Goal: Obtain resource: Download file/media

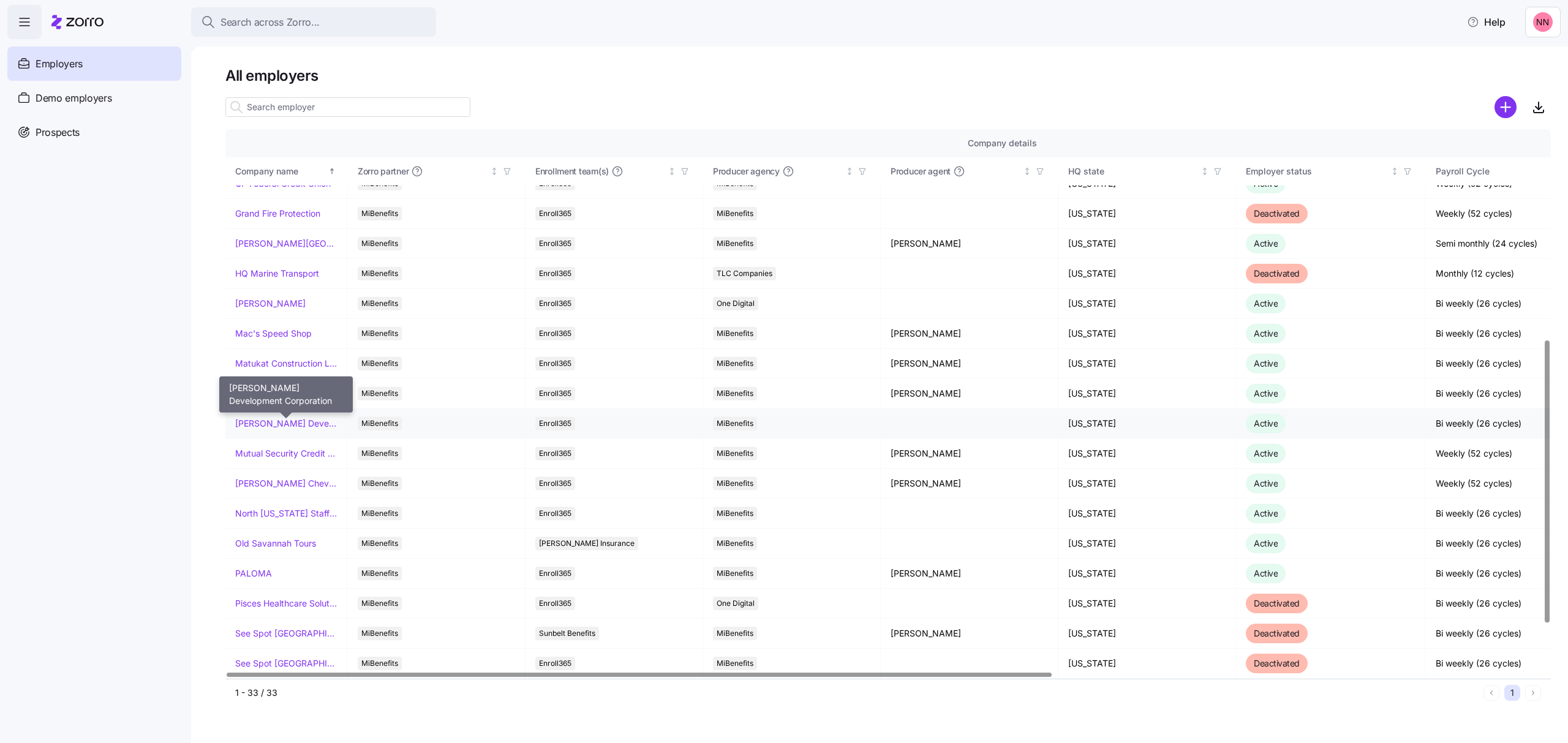
scroll to position [407, 0]
click at [297, 482] on link "[PERSON_NAME] Chevrolet" at bounding box center [287, 482] width 102 height 12
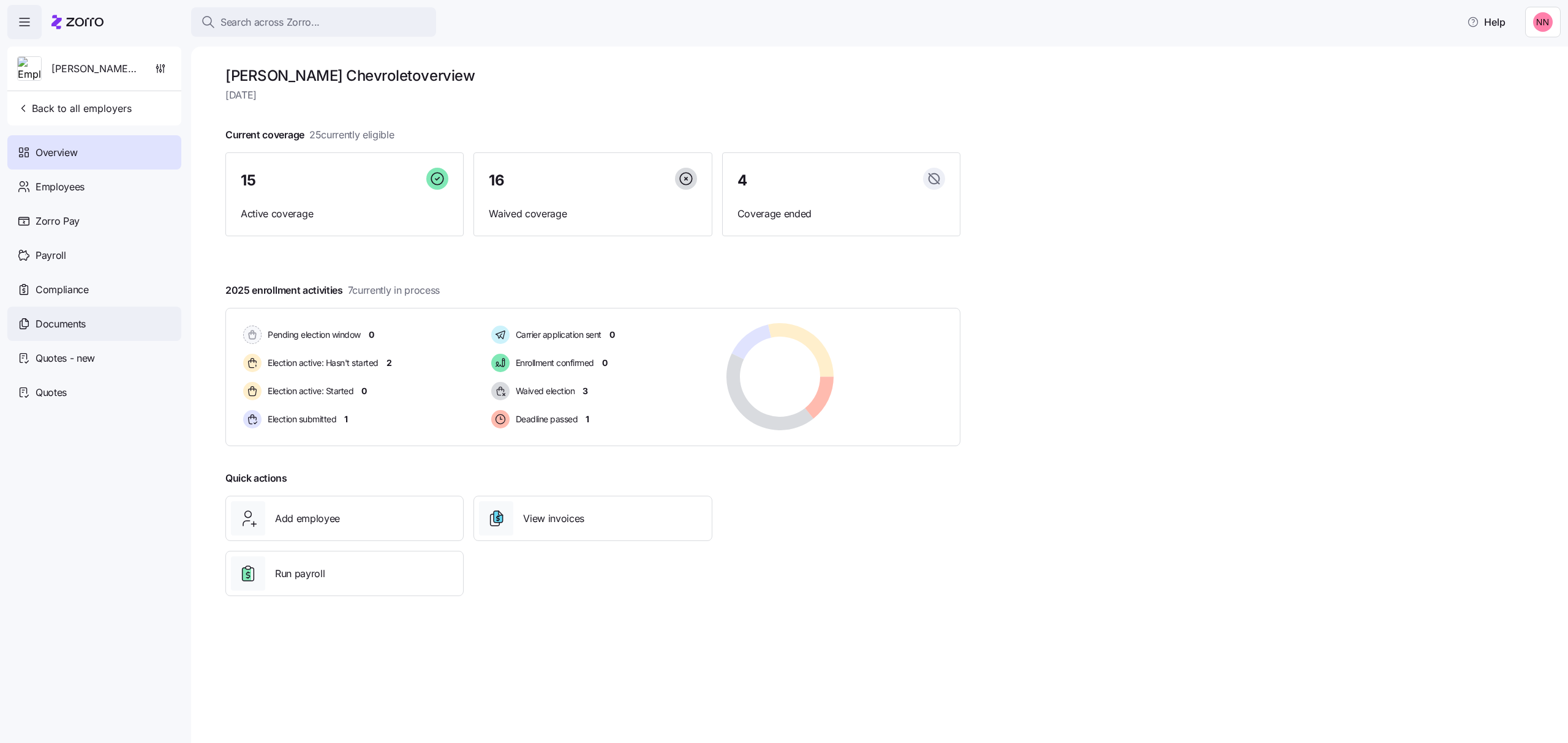
click at [67, 322] on span "Documents" at bounding box center [61, 324] width 50 height 15
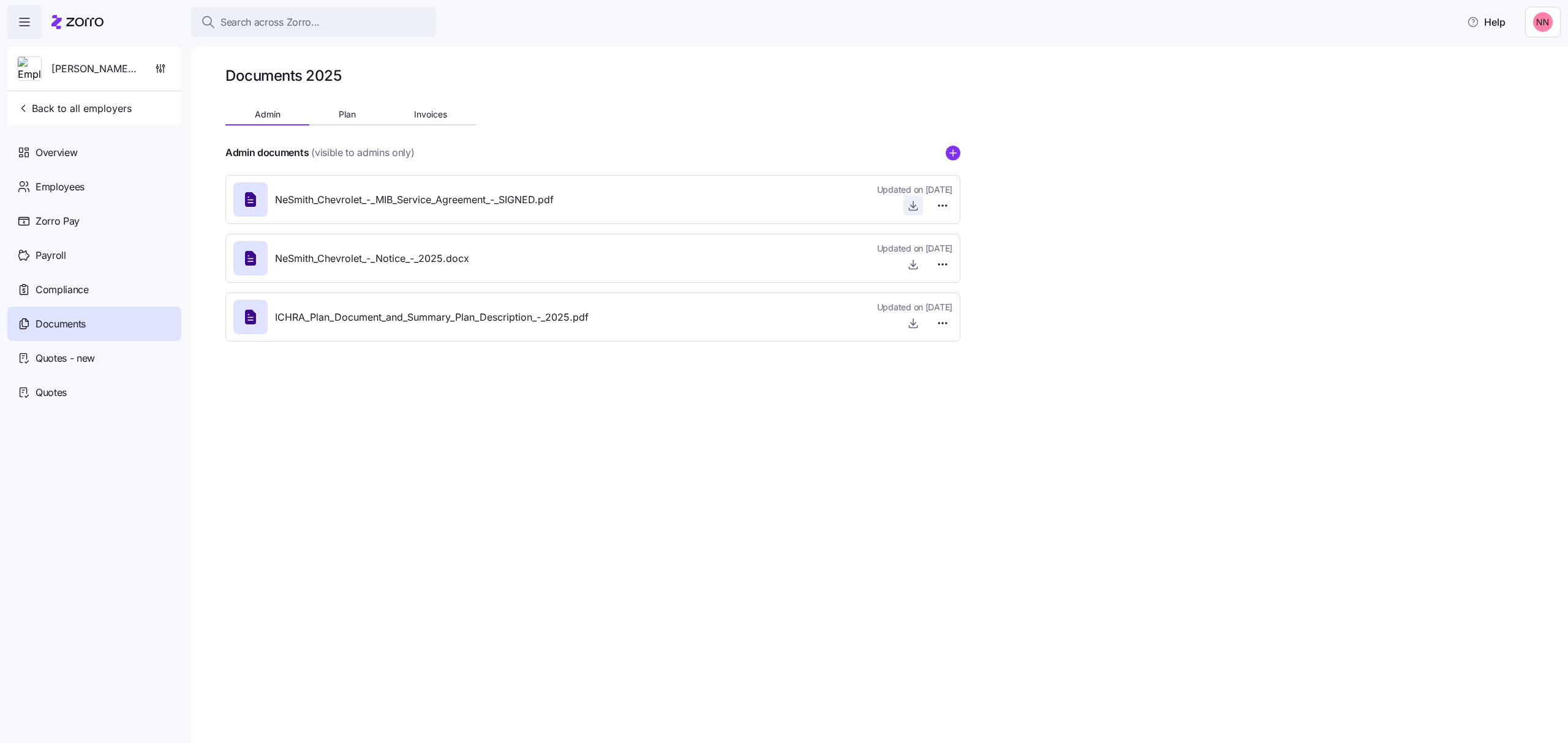
click at [912, 206] on icon "button" at bounding box center [913, 206] width 5 height 3
click at [910, 202] on icon "button" at bounding box center [913, 205] width 12 height 12
click at [954, 147] on circle "add icon" at bounding box center [953, 153] width 13 height 13
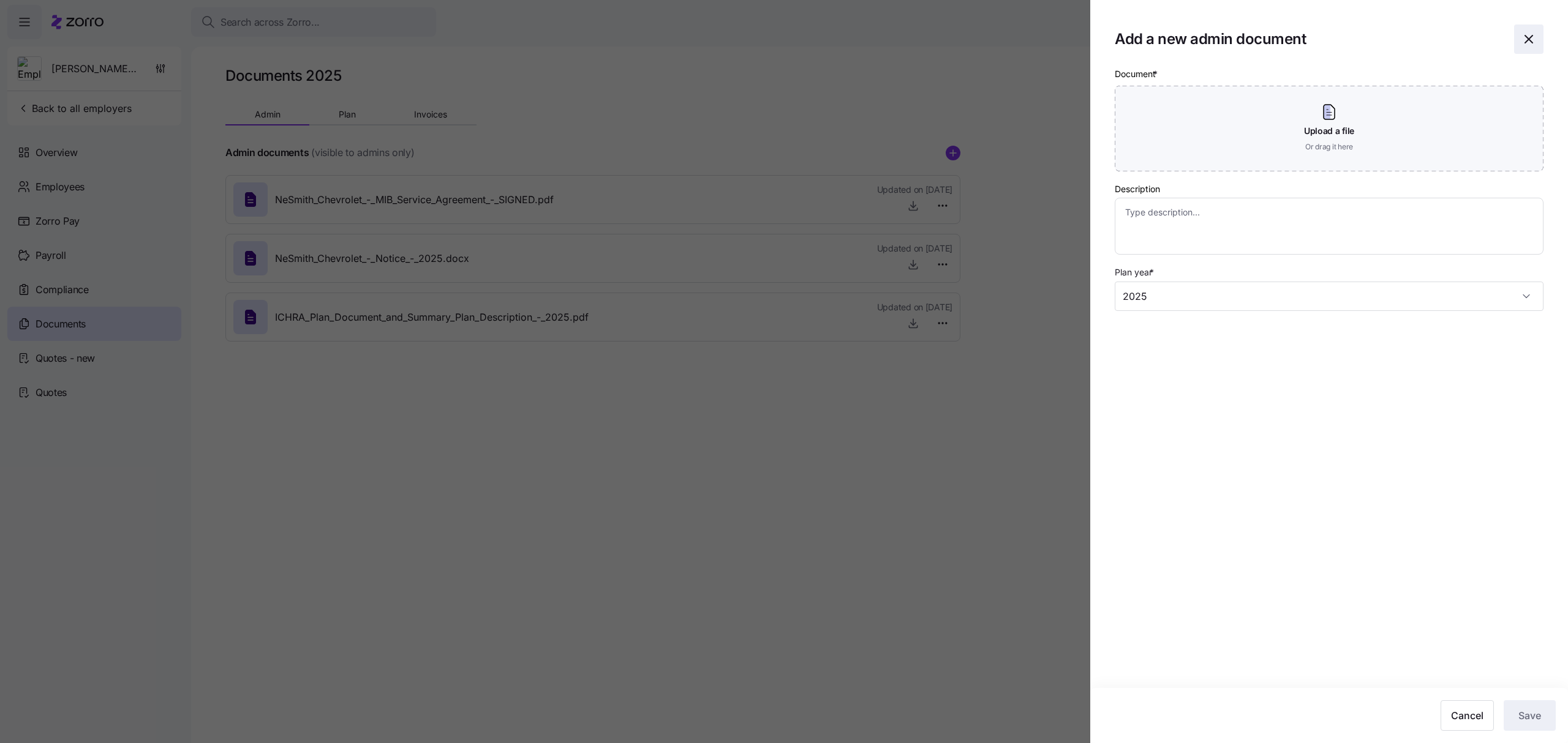
click at [1533, 35] on icon "button" at bounding box center [1529, 40] width 15 height 15
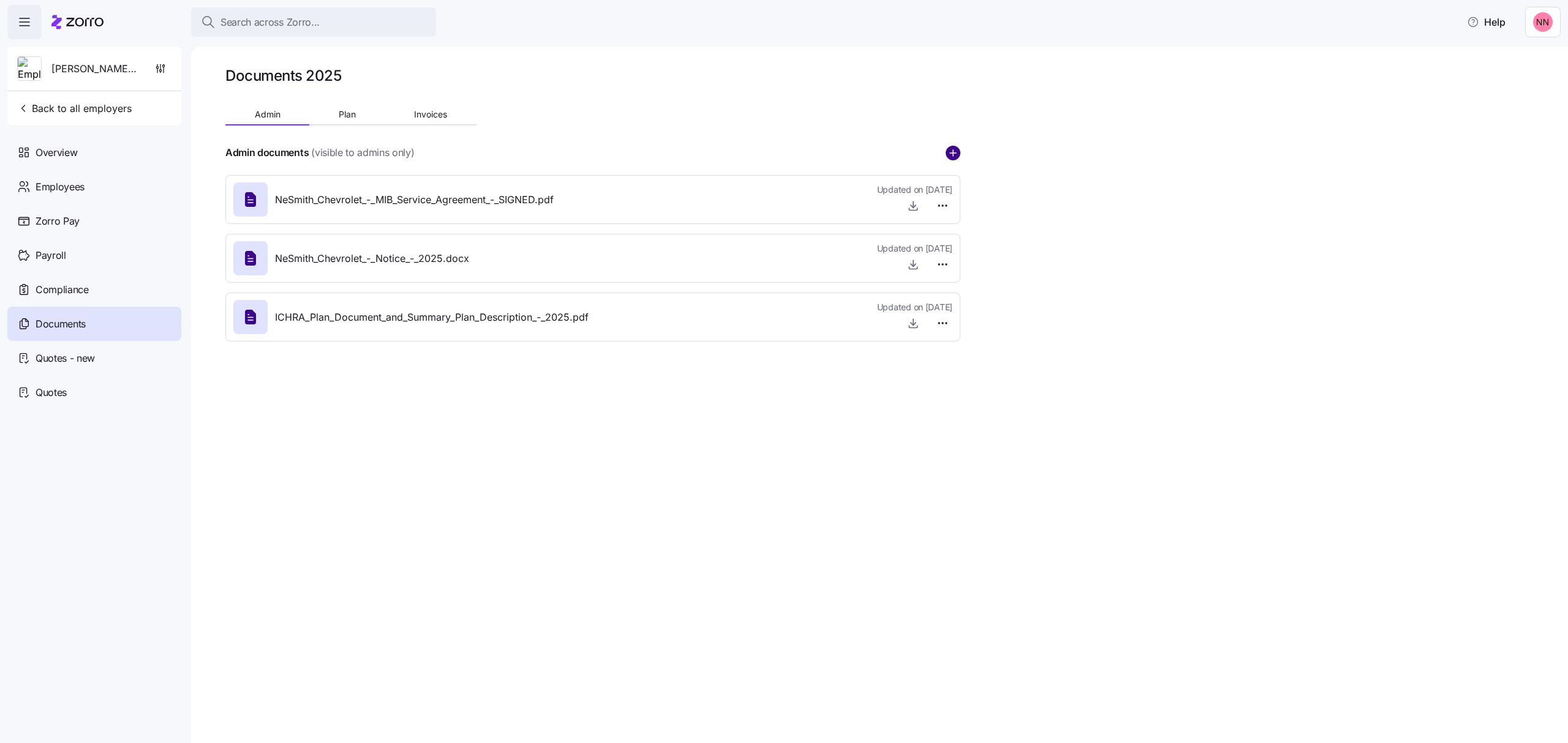
click at [956, 149] on circle "add icon" at bounding box center [953, 153] width 13 height 13
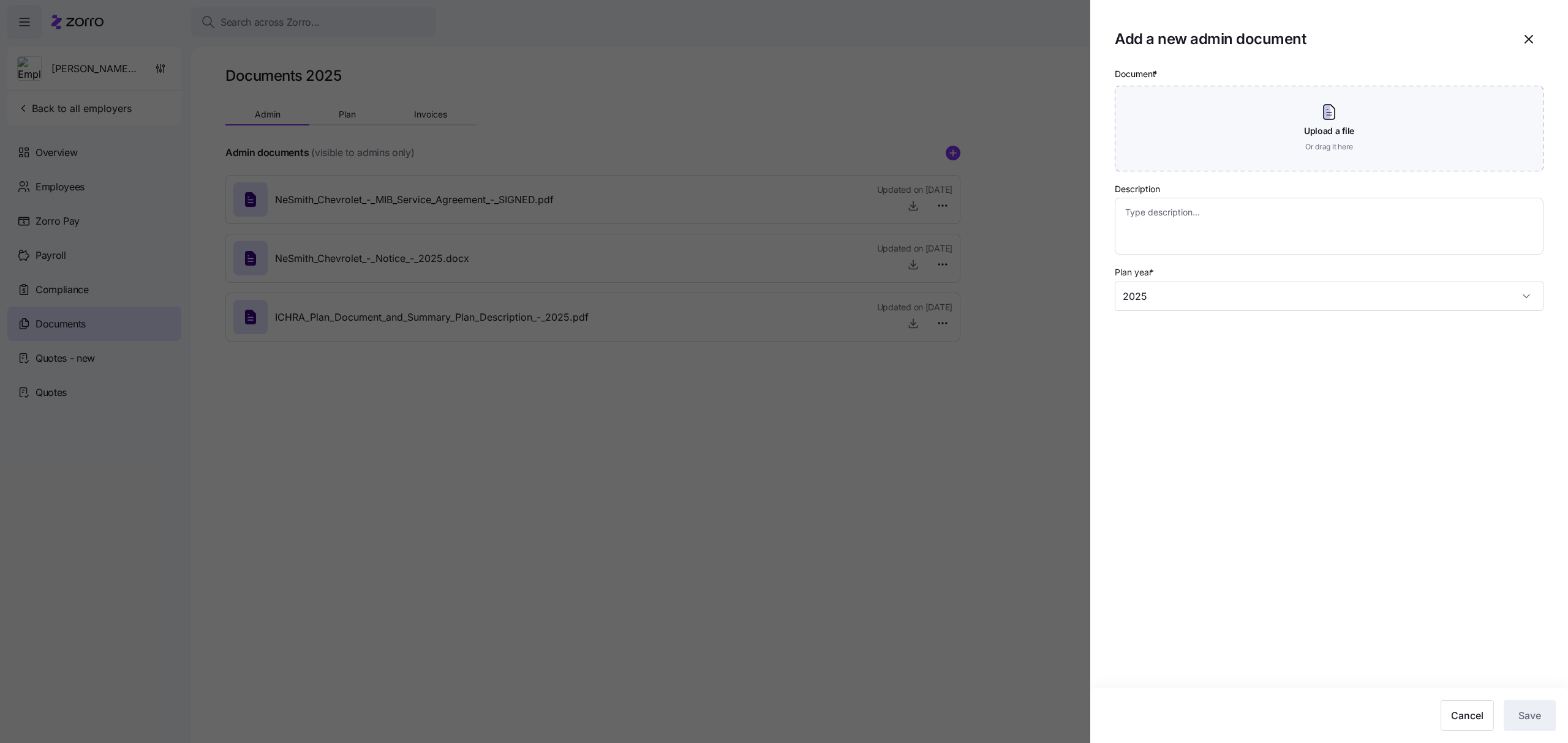
click at [890, 145] on div at bounding box center [784, 372] width 1568 height 743
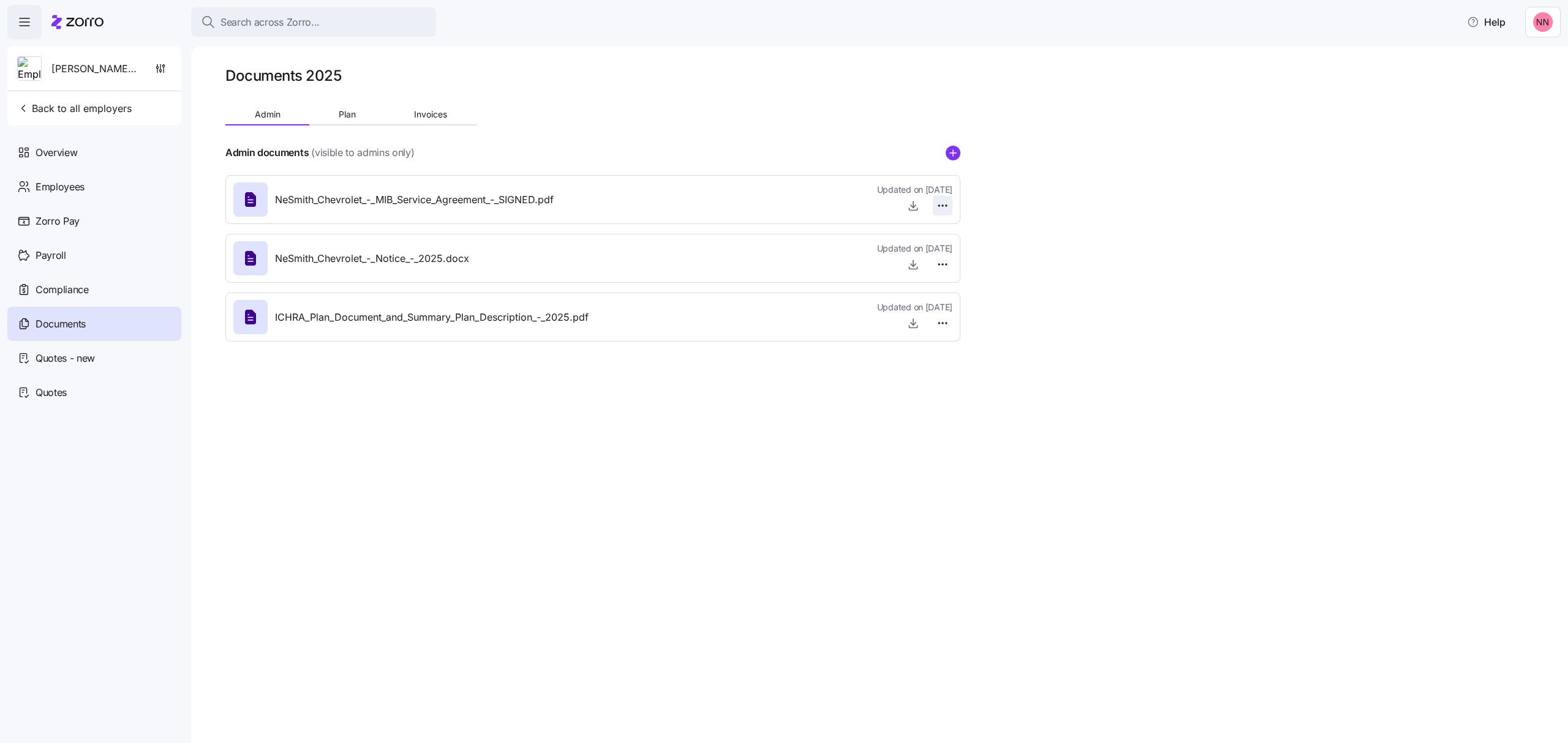
click at [936, 206] on html "Search across Zorro... Help [PERSON_NAME] Chevrolet Back to all employers Overv…" at bounding box center [784, 368] width 1568 height 736
click at [788, 103] on html "Search across Zorro... Help [PERSON_NAME] Chevrolet Back to all employers Overv…" at bounding box center [784, 368] width 1568 height 736
click at [263, 115] on span "Admin" at bounding box center [267, 114] width 26 height 9
click at [339, 108] on button "Plan" at bounding box center [347, 113] width 76 height 18
click at [254, 112] on span "Admin" at bounding box center [267, 114] width 26 height 9
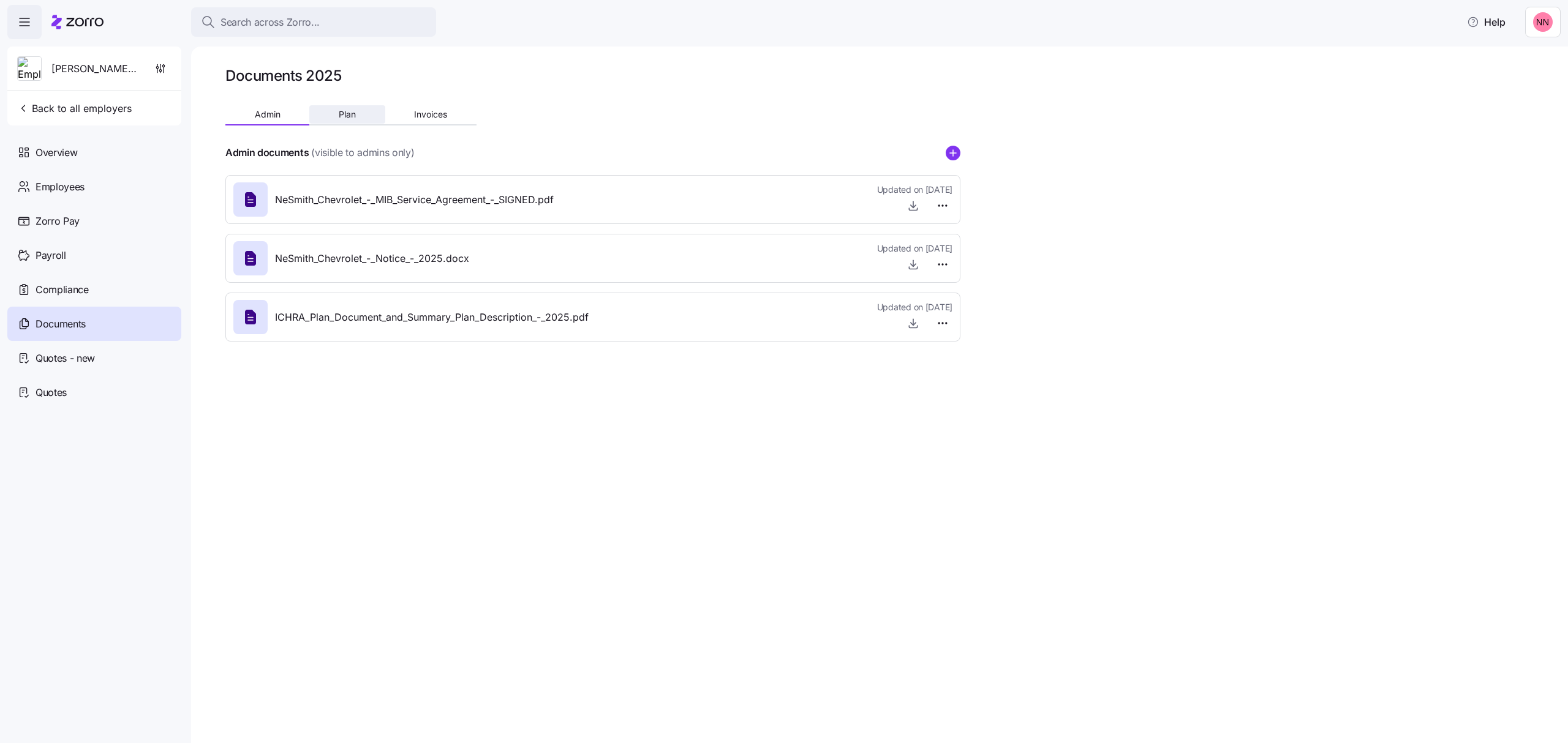
click at [331, 109] on button "Plan" at bounding box center [347, 113] width 76 height 18
click at [285, 109] on button "Admin" at bounding box center [267, 113] width 84 height 18
click at [354, 113] on span "Plan" at bounding box center [347, 114] width 17 height 9
click at [86, 324] on span "Documents" at bounding box center [61, 324] width 50 height 15
click at [270, 112] on span "Admin" at bounding box center [267, 114] width 26 height 9
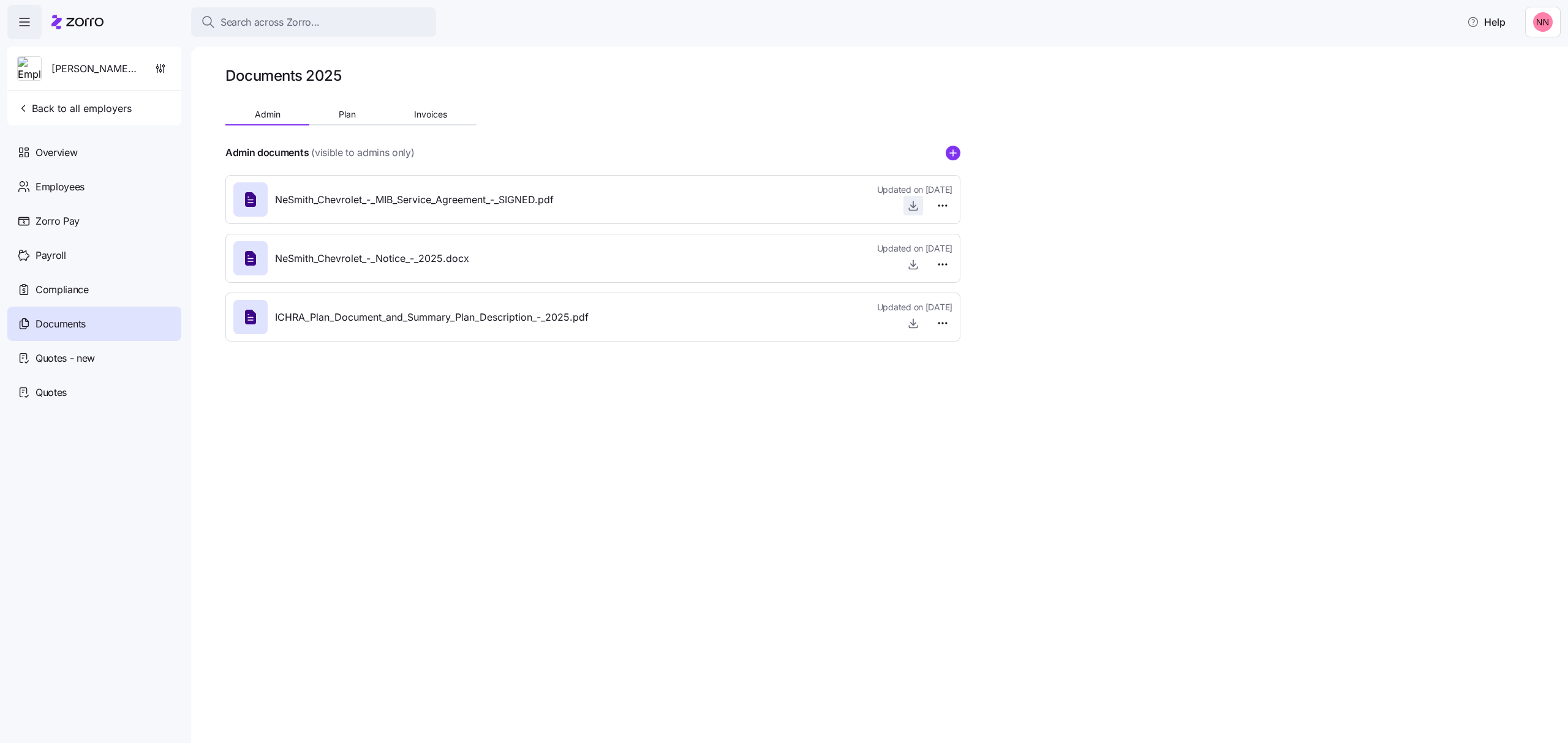
click at [911, 206] on icon "button" at bounding box center [913, 205] width 12 height 12
click at [79, 100] on button "Back to all employers" at bounding box center [74, 109] width 124 height 25
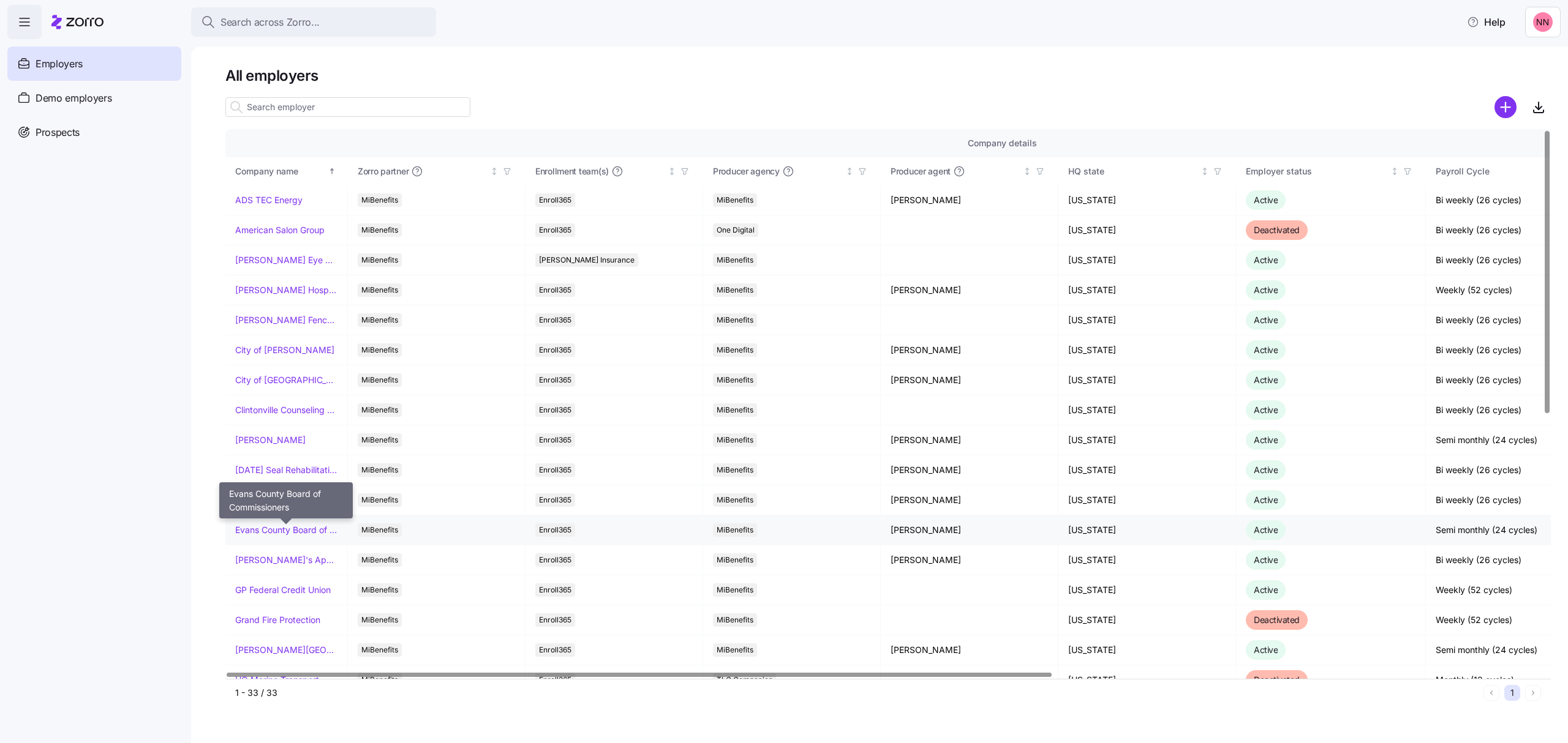
click at [292, 531] on link "Evans County Board of Commissioners" at bounding box center [287, 529] width 102 height 12
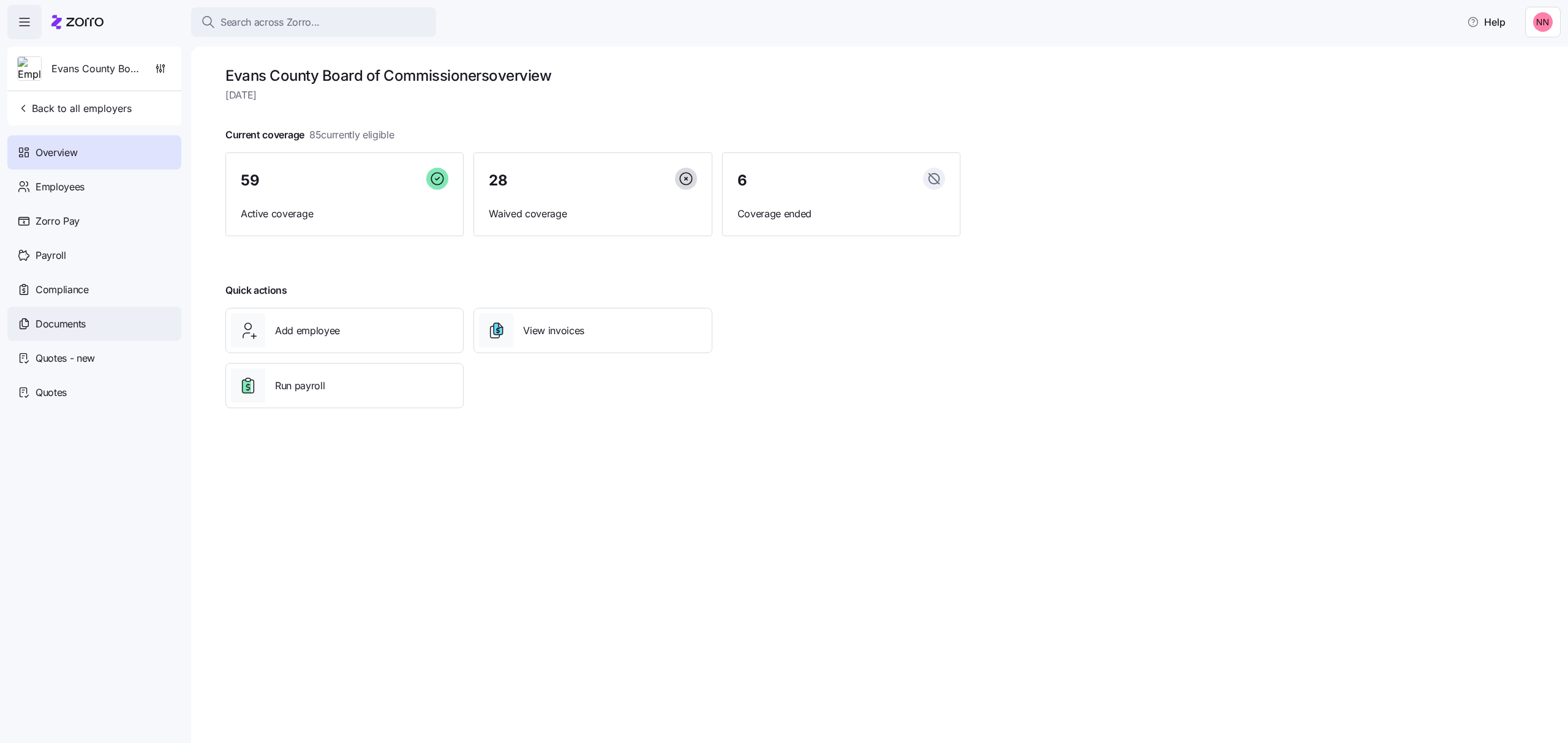
click at [47, 323] on span "Documents" at bounding box center [61, 324] width 50 height 15
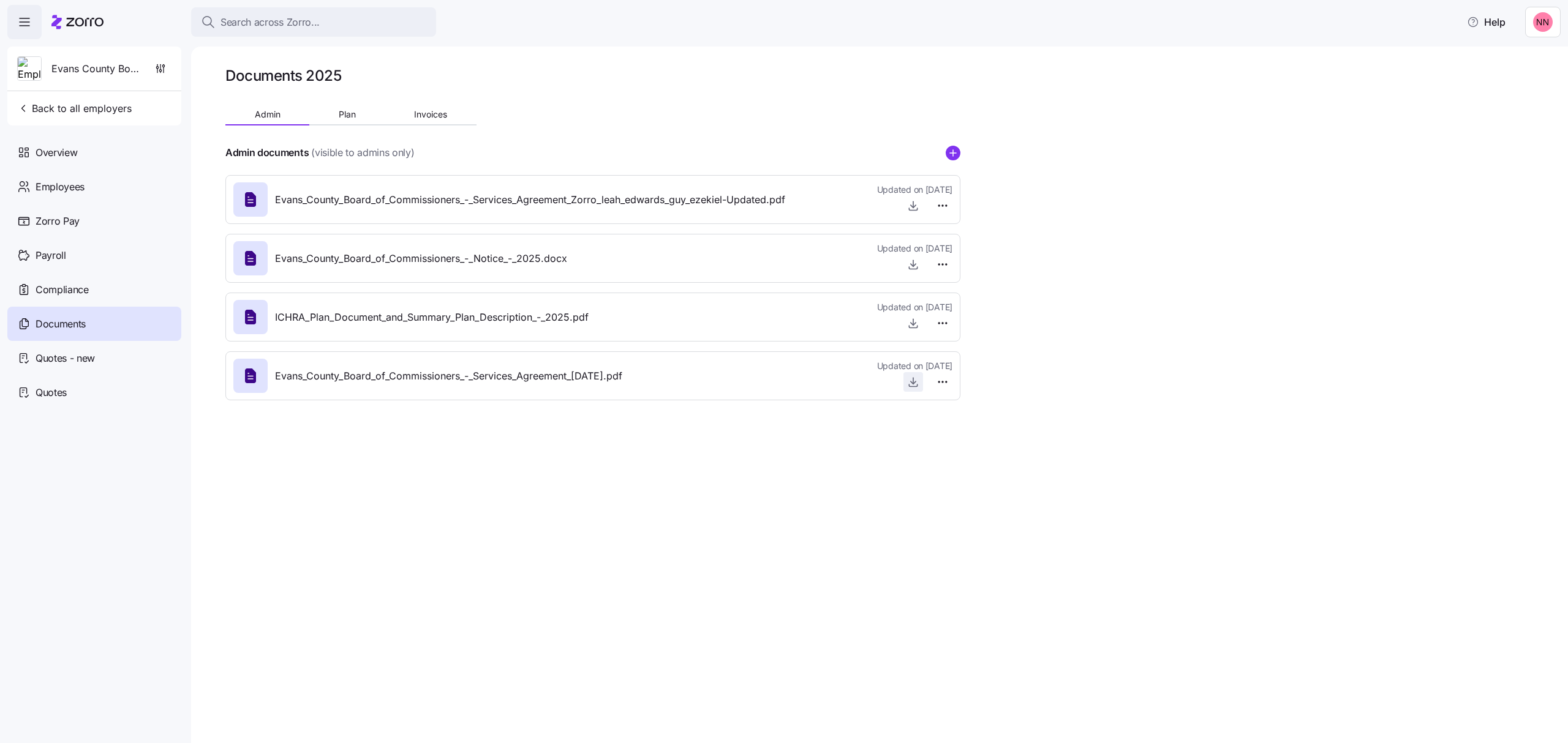
click at [913, 384] on icon "button" at bounding box center [913, 383] width 5 height 3
click at [912, 204] on icon "button" at bounding box center [913, 205] width 12 height 12
click at [345, 111] on span "Plan" at bounding box center [347, 114] width 17 height 9
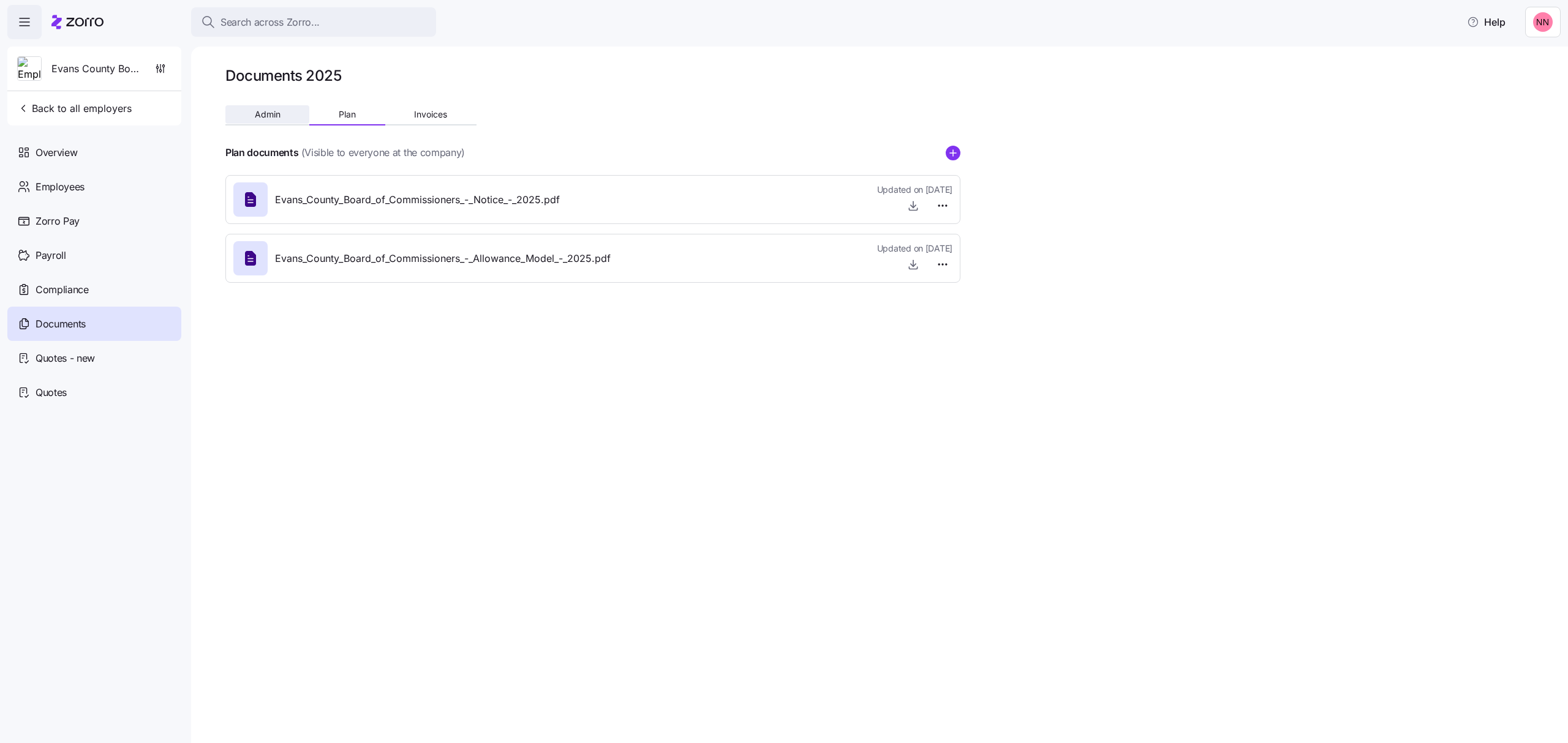
click at [270, 112] on span "Admin" at bounding box center [267, 114] width 26 height 9
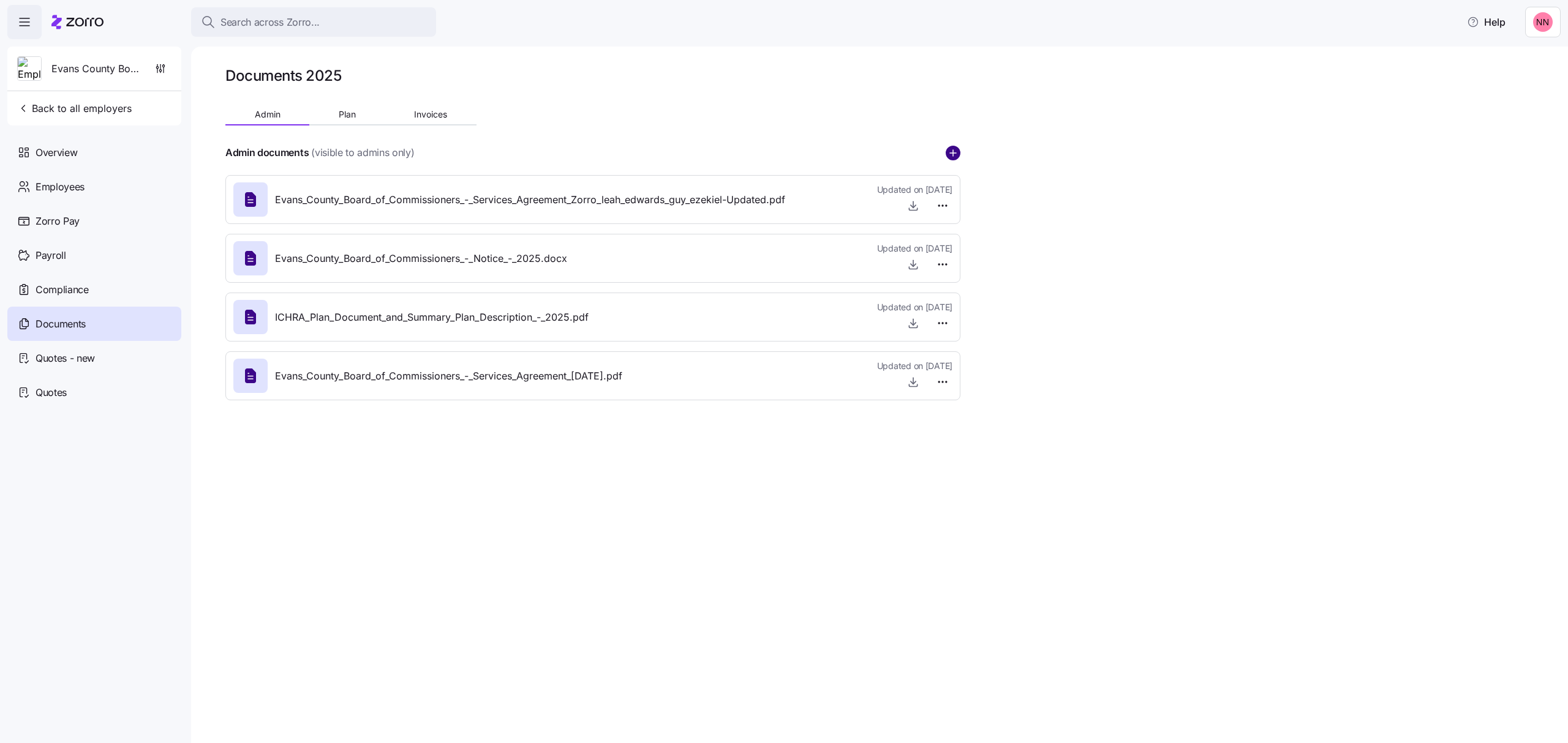
click at [956, 153] on icon "add icon" at bounding box center [953, 153] width 15 height 15
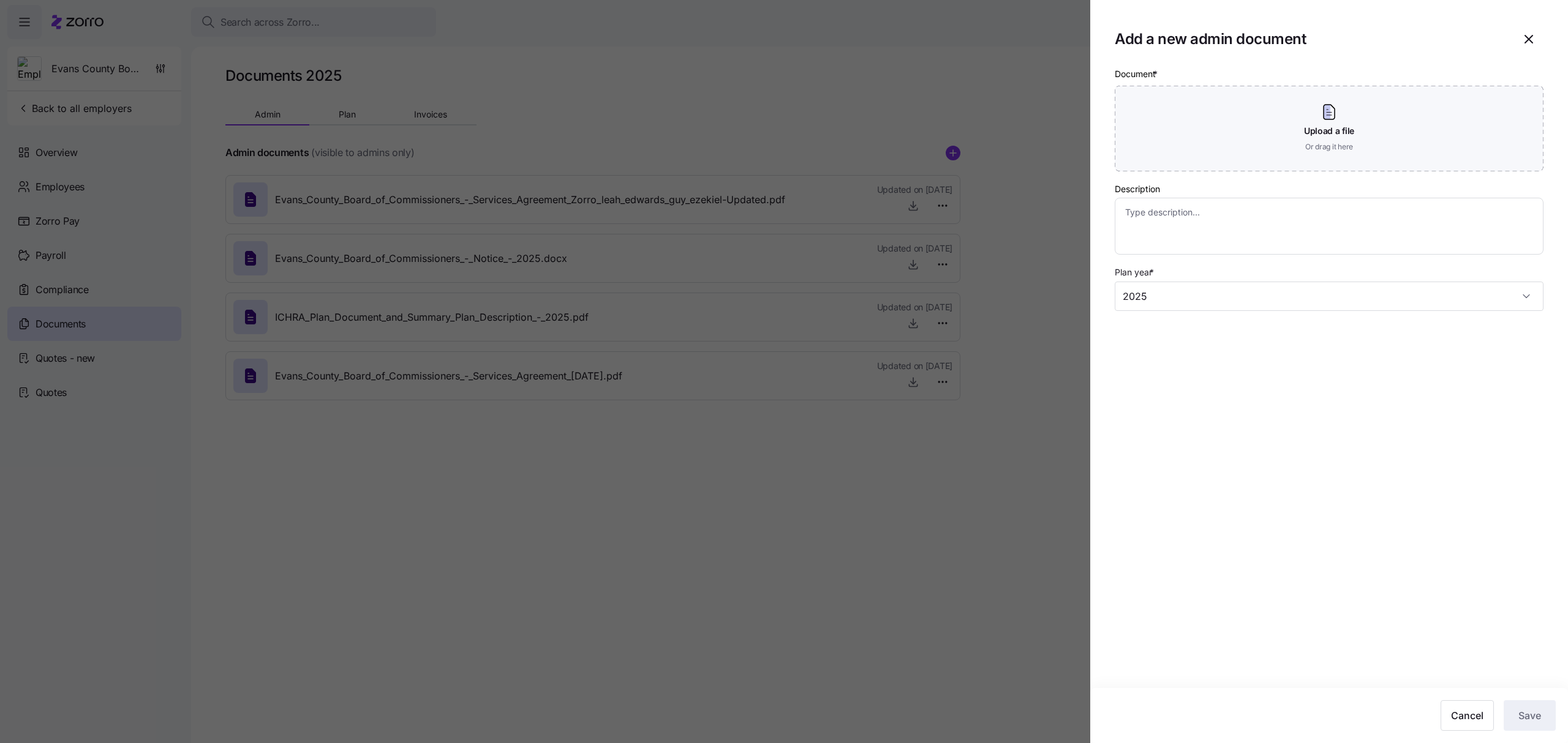
click at [991, 115] on div at bounding box center [784, 372] width 1568 height 743
type textarea "x"
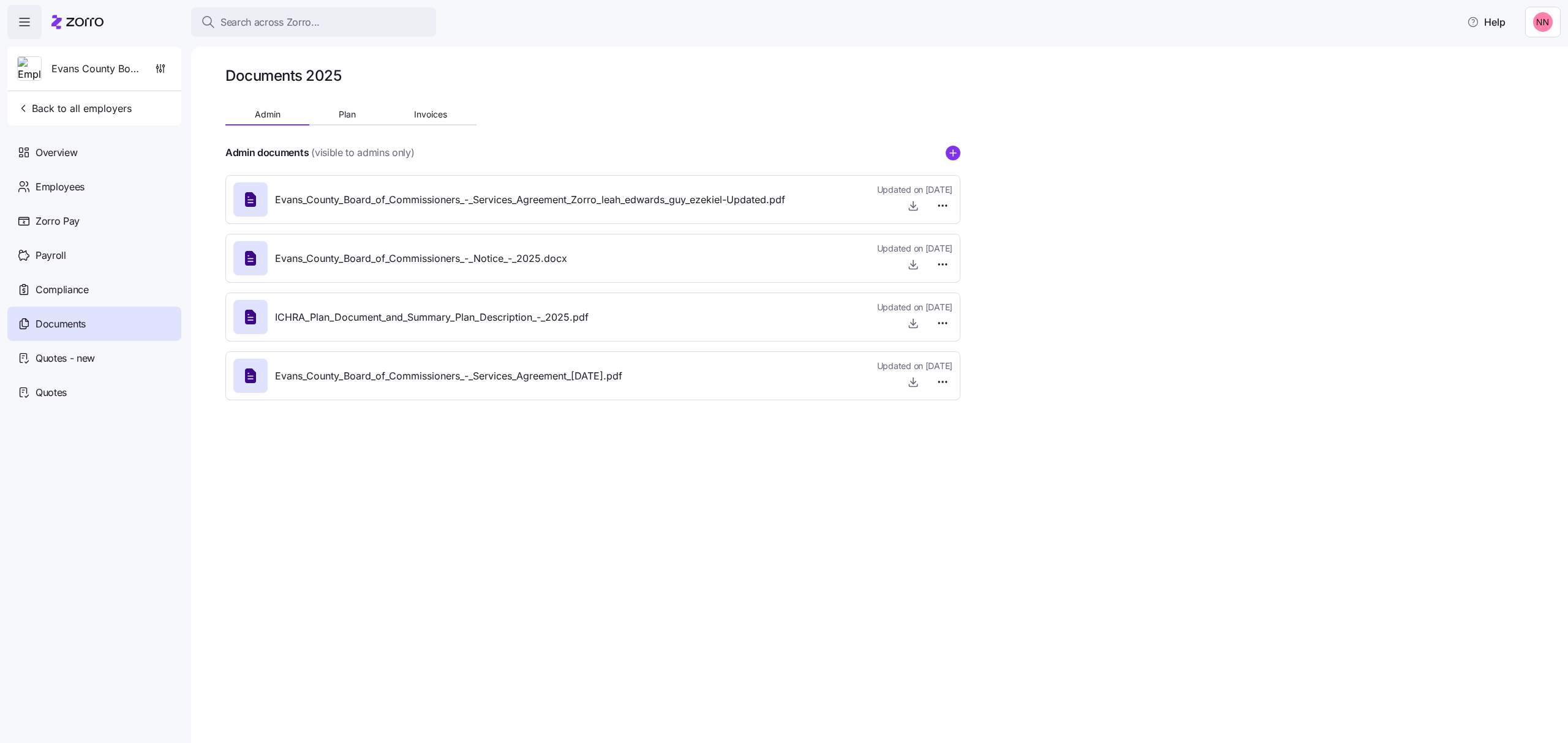
click at [305, 6] on div "Search across Zorro... Help" at bounding box center [784, 22] width 1554 height 34
click at [74, 108] on span "Back to all employers" at bounding box center [74, 109] width 114 height 15
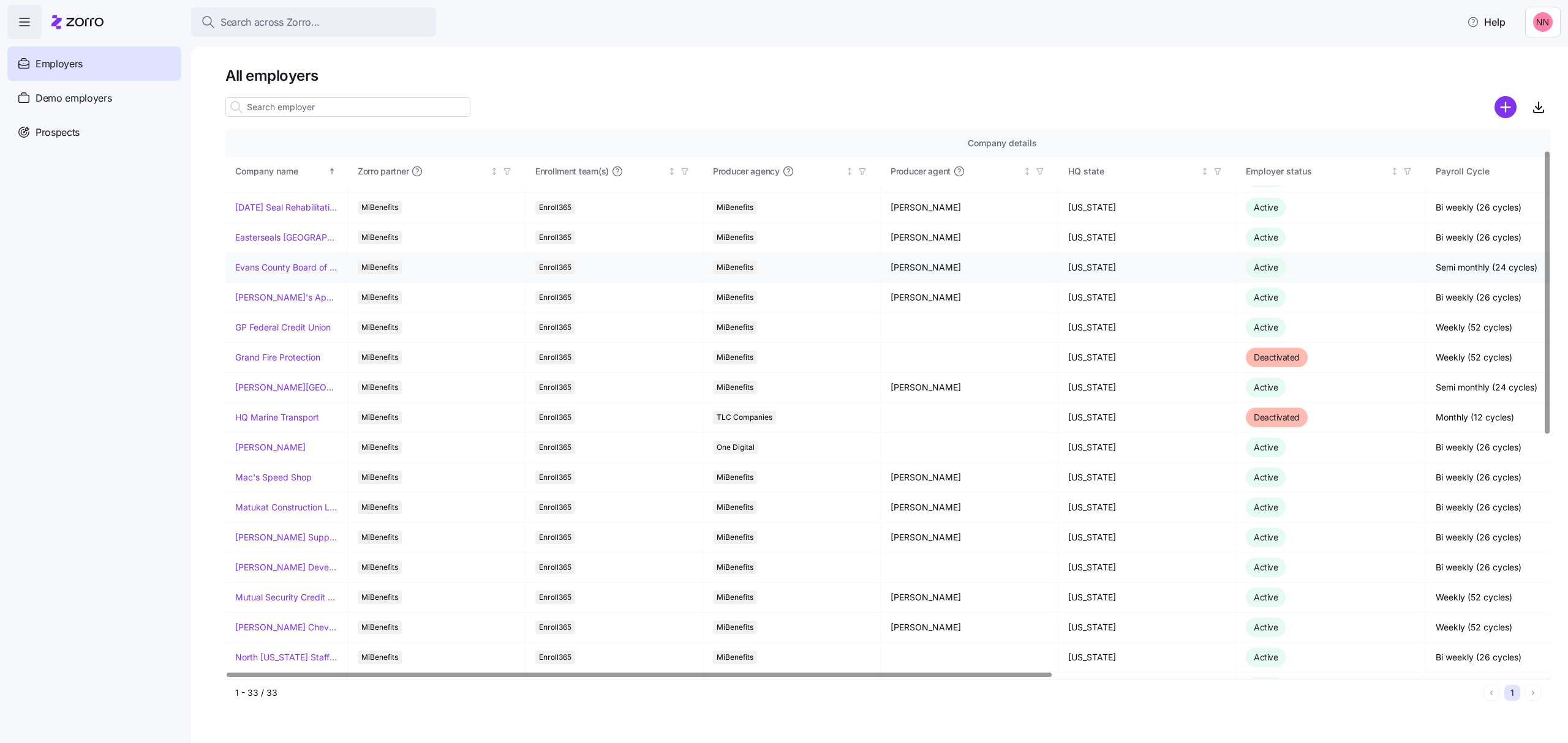
scroll to position [326, 0]
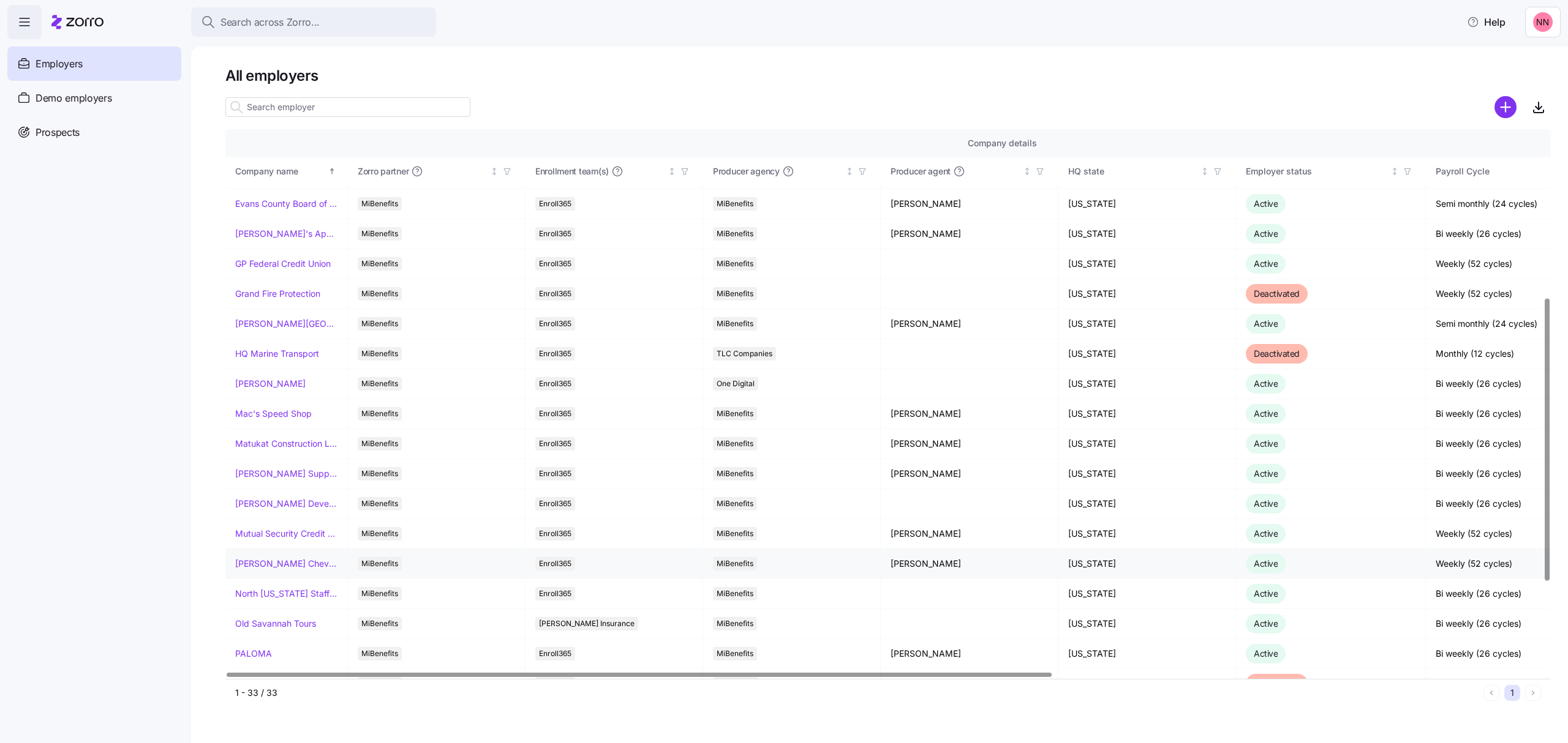
click at [285, 567] on link "[PERSON_NAME] Chevrolet" at bounding box center [287, 563] width 102 height 12
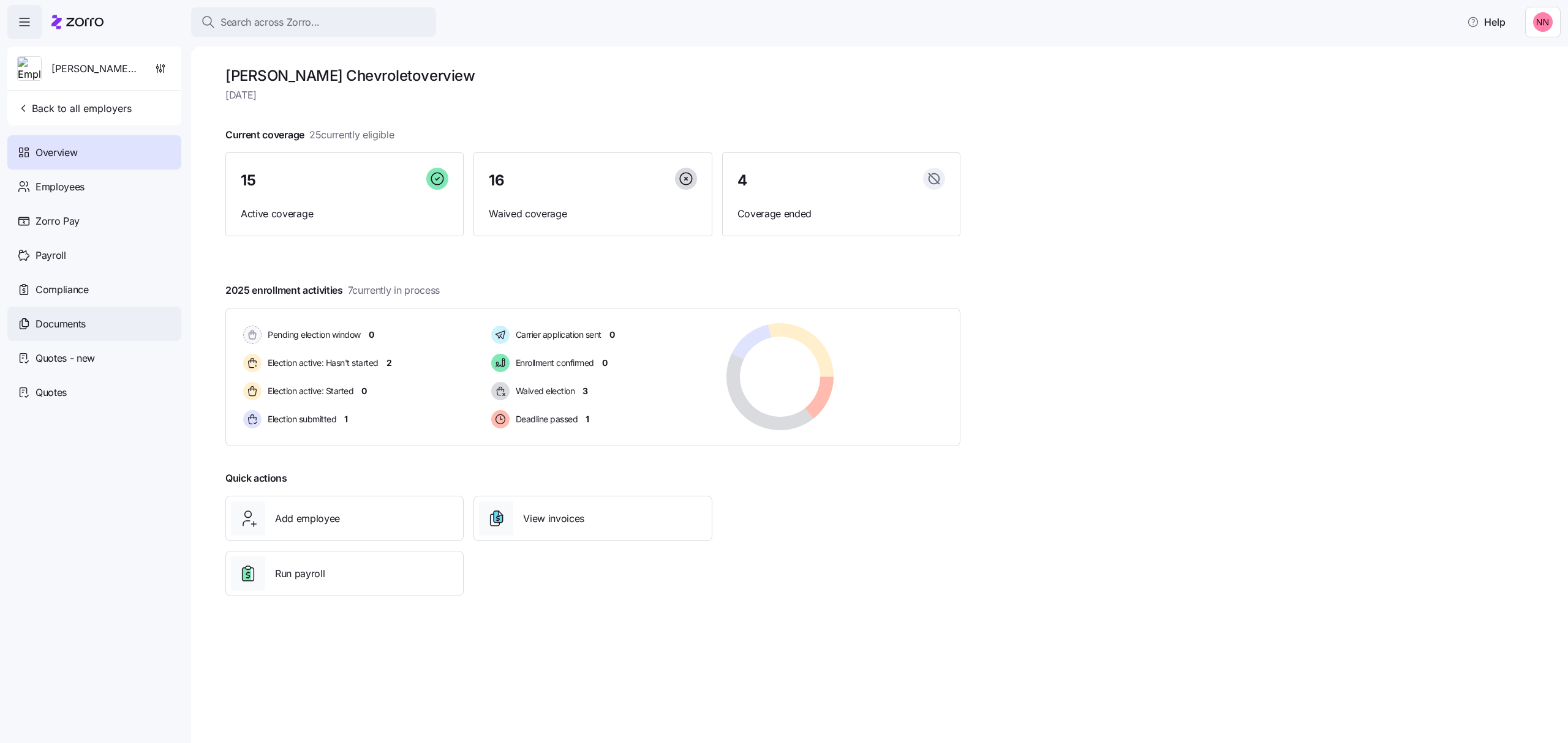
click at [70, 320] on span "Documents" at bounding box center [61, 324] width 50 height 15
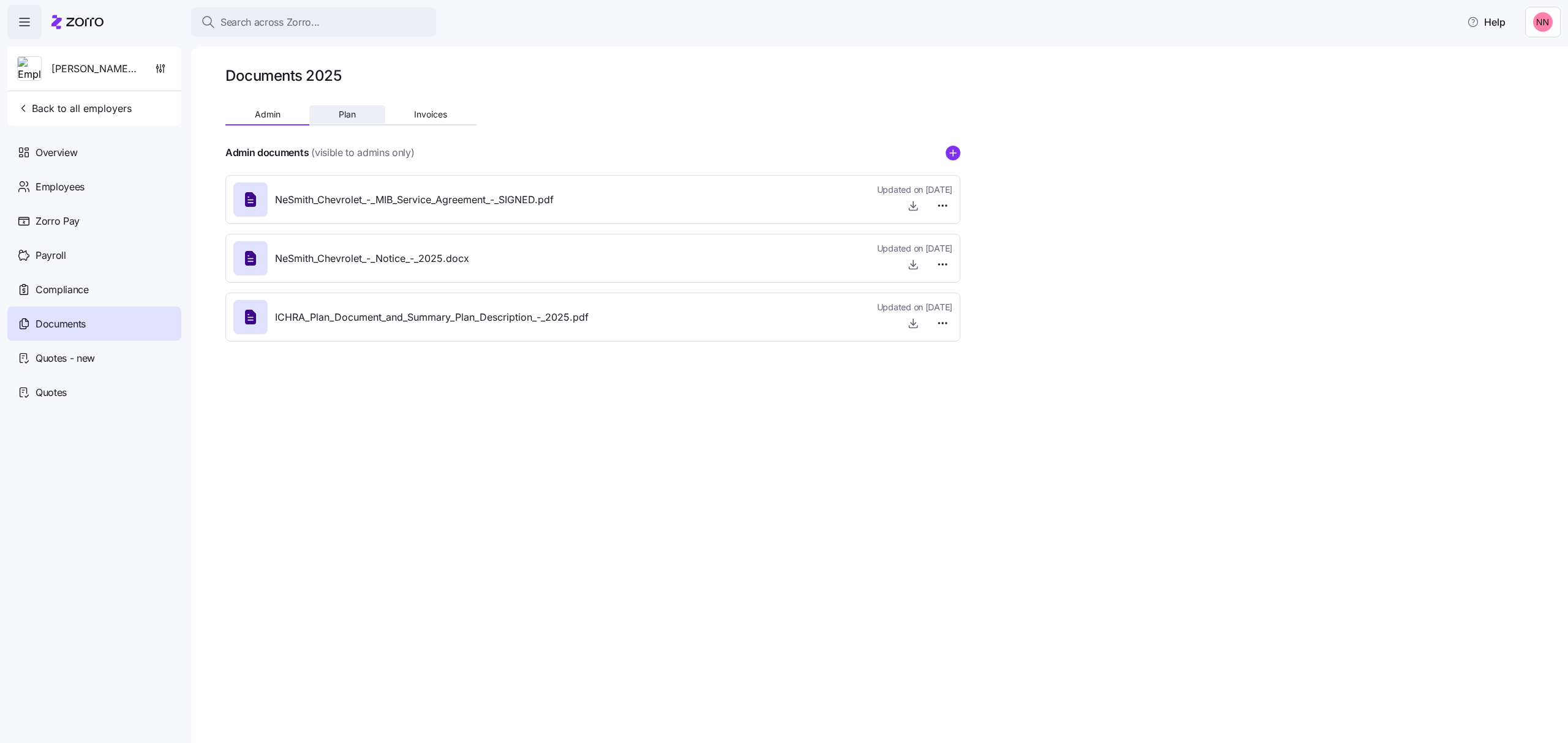
click at [349, 115] on span "Plan" at bounding box center [347, 114] width 17 height 9
click at [78, 108] on span "Back to all employers" at bounding box center [74, 109] width 114 height 15
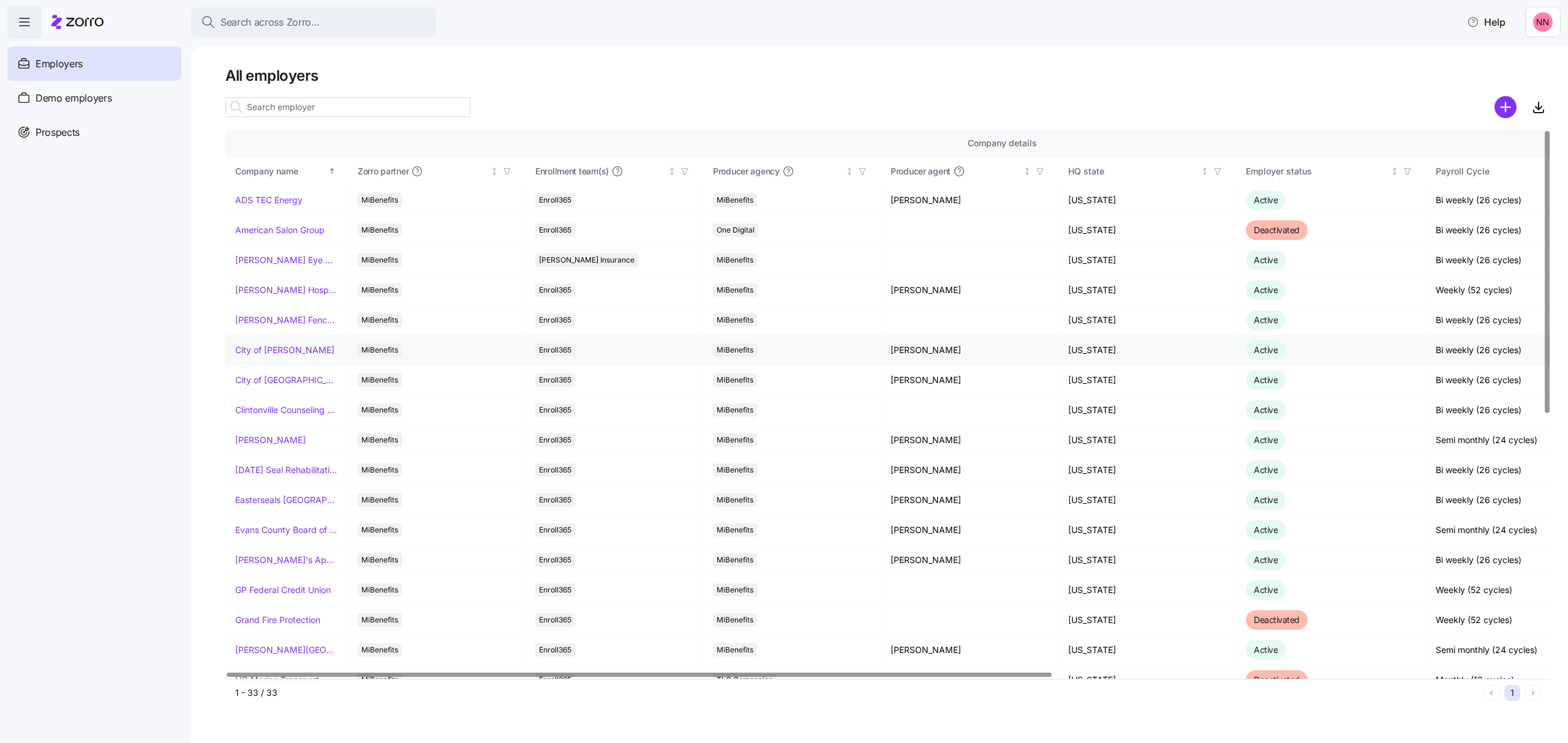
click at [270, 347] on link "City of [PERSON_NAME]" at bounding box center [285, 350] width 99 height 12
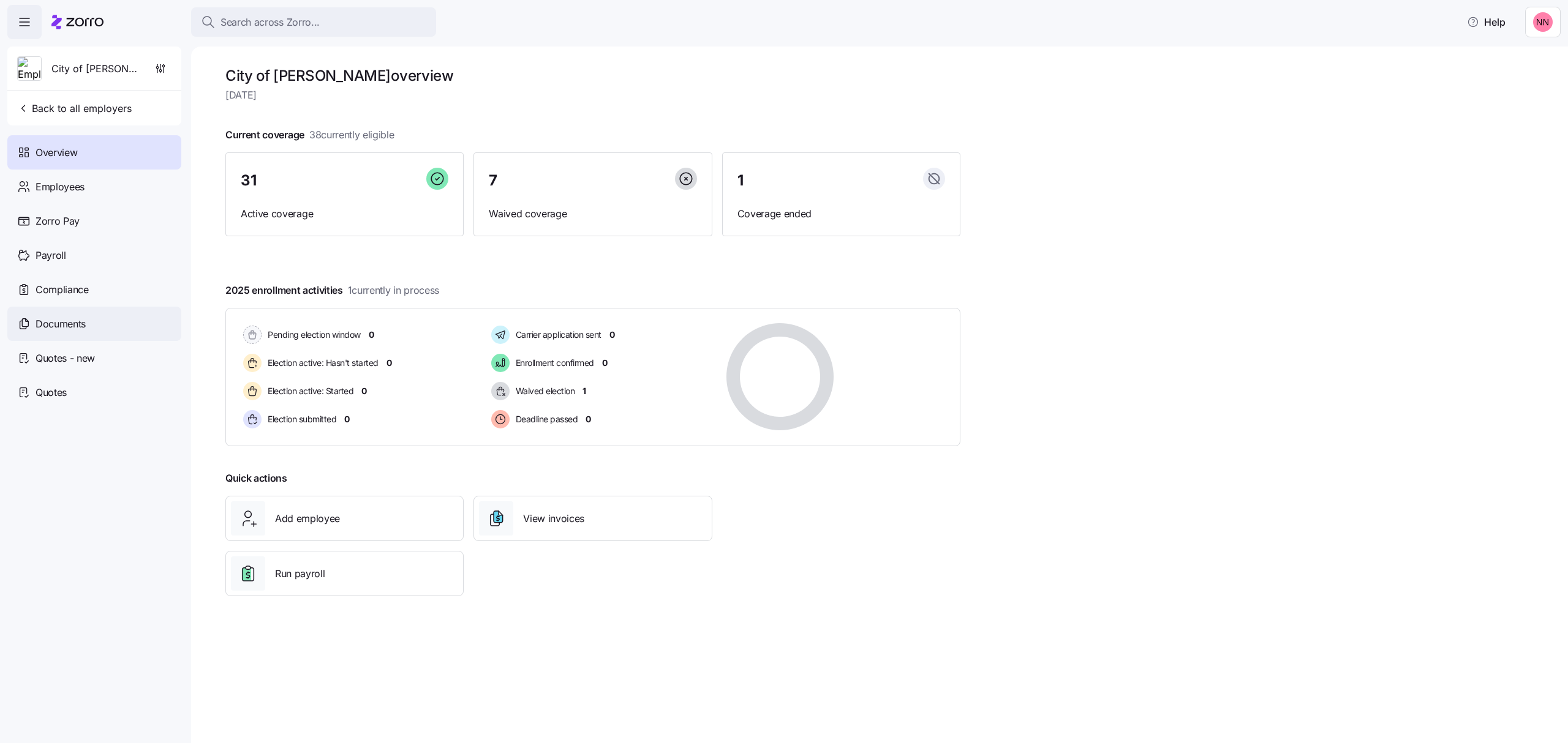
click at [60, 321] on span "Documents" at bounding box center [61, 324] width 50 height 15
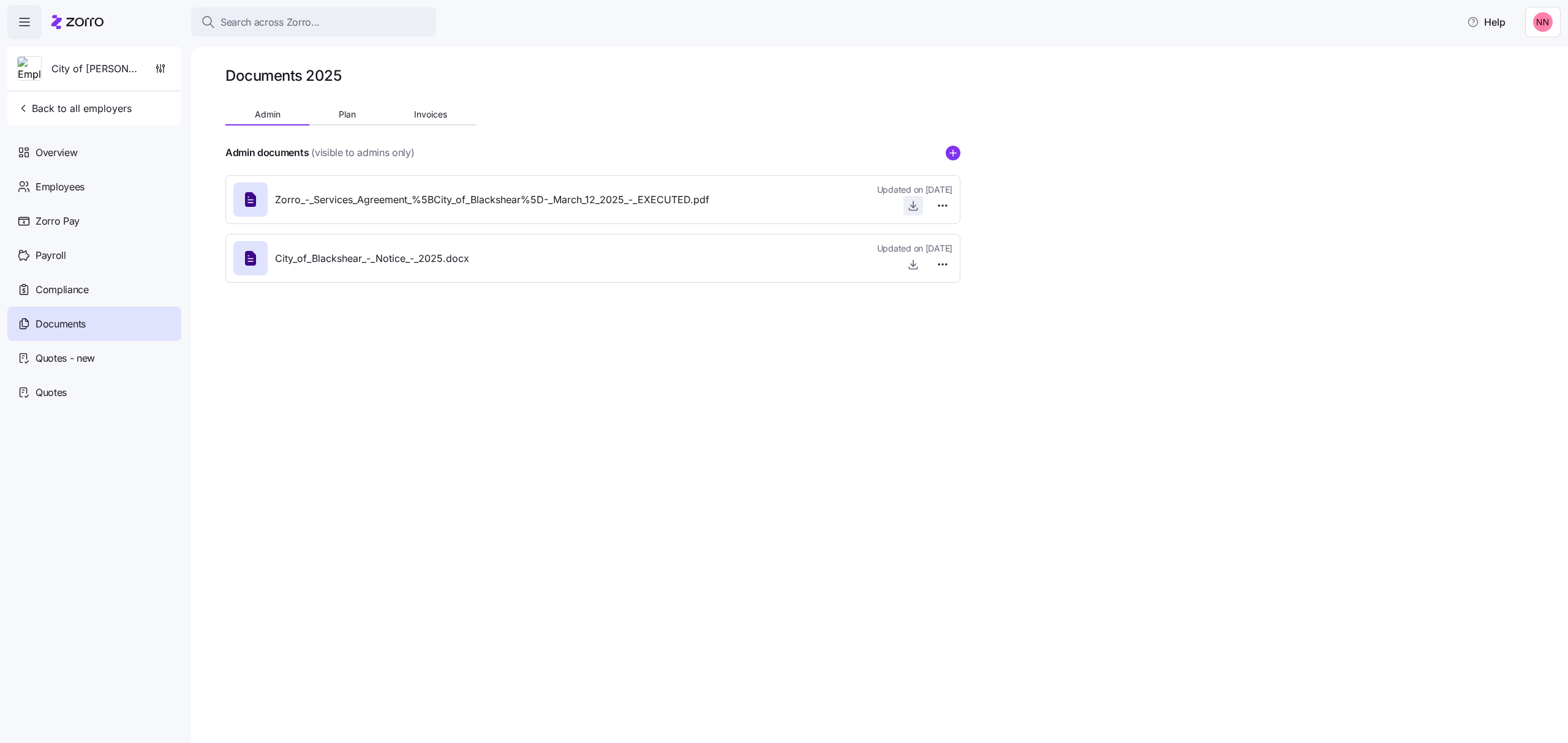
click at [911, 207] on icon "button" at bounding box center [913, 205] width 12 height 12
click at [345, 111] on span "Plan" at bounding box center [347, 114] width 17 height 9
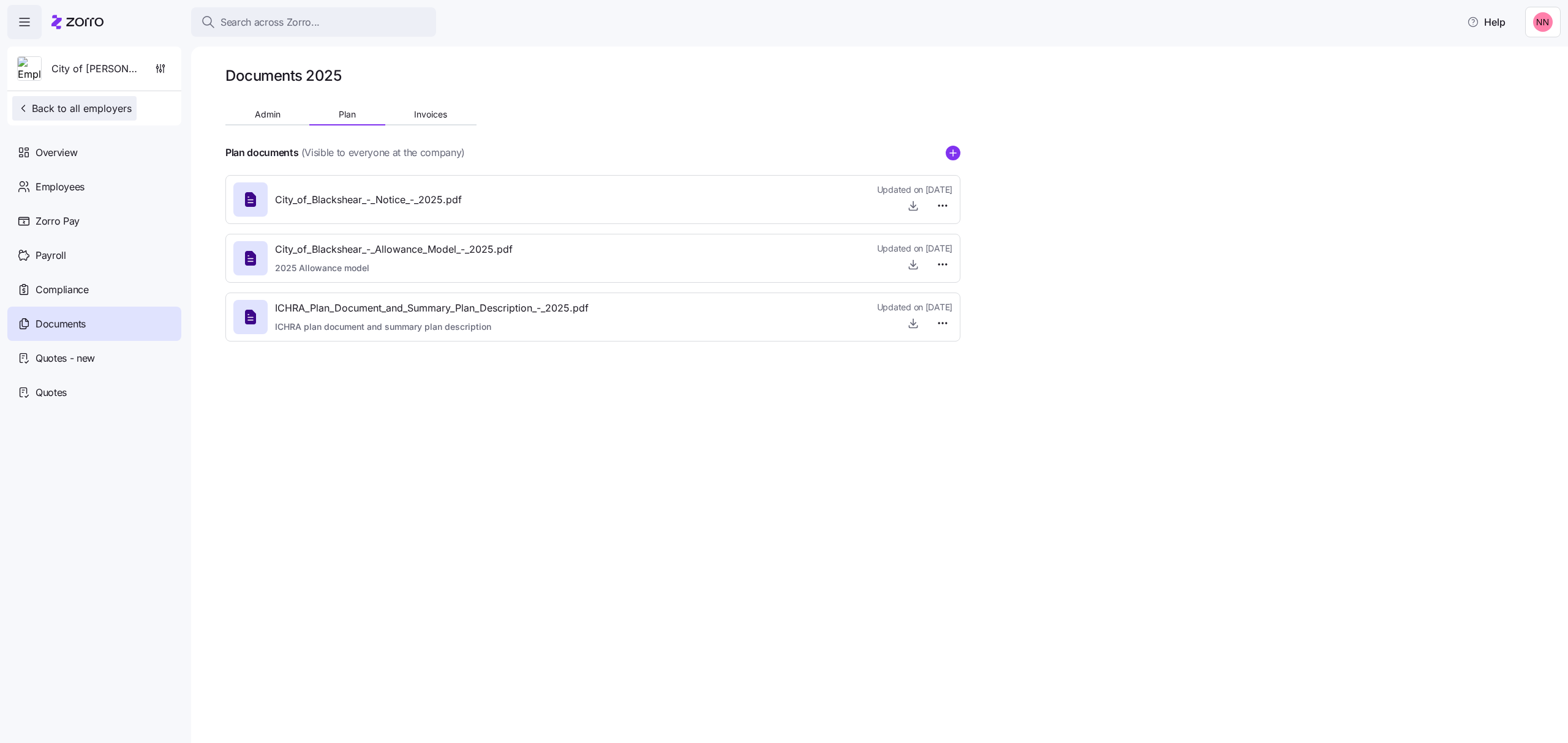
click at [95, 105] on span "Back to all employers" at bounding box center [74, 109] width 114 height 15
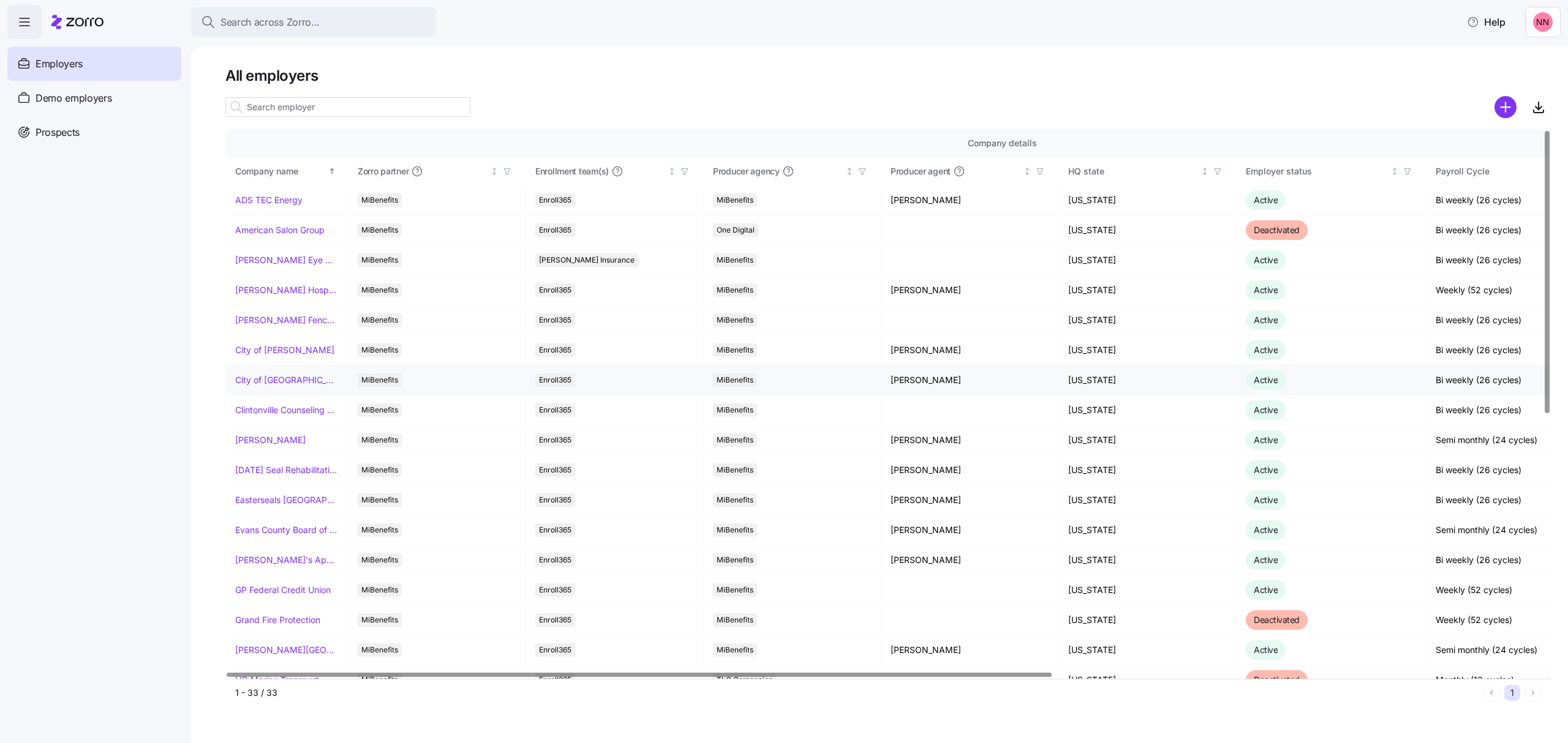
click at [275, 376] on link "City of [GEOGRAPHIC_DATA]" at bounding box center [287, 380] width 102 height 12
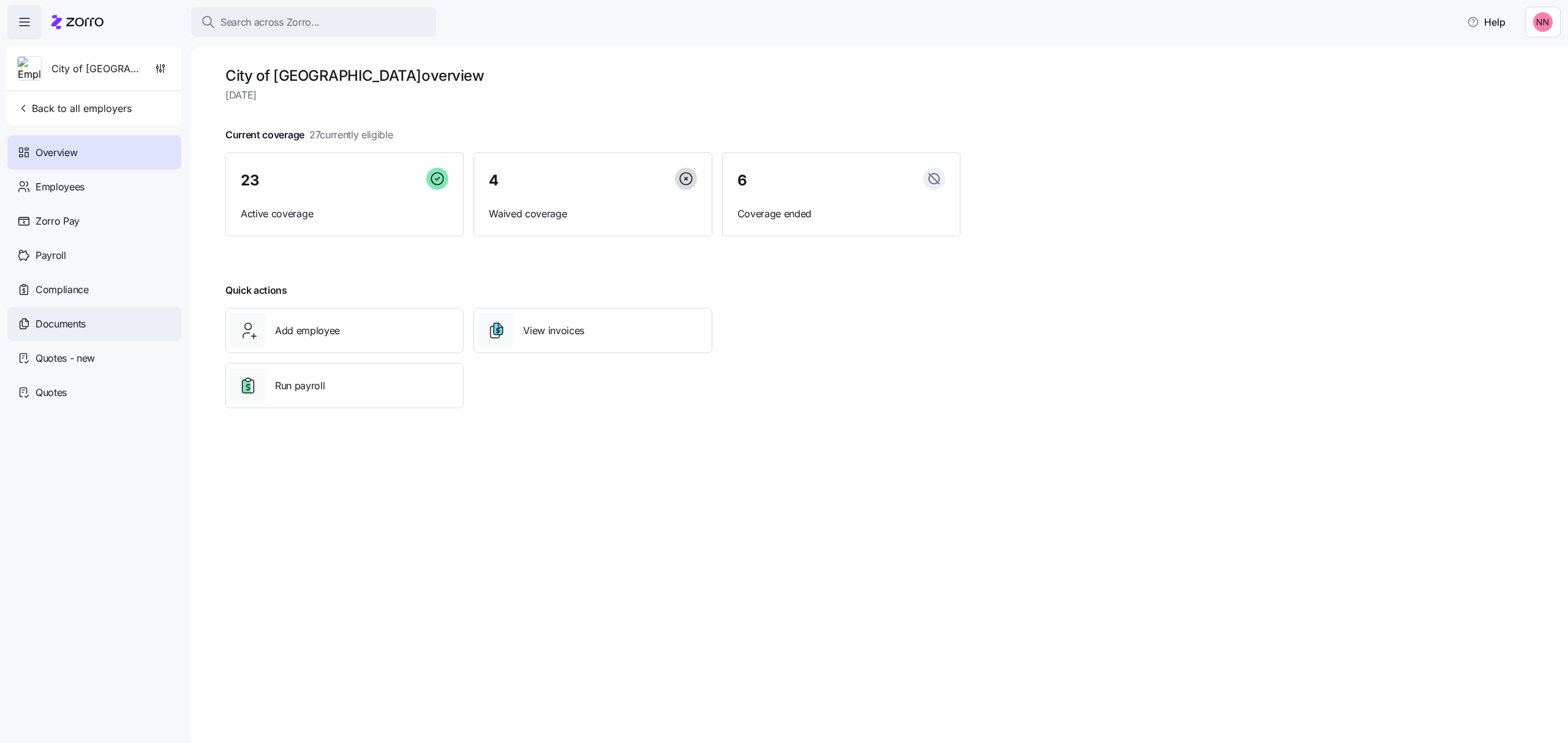
click at [50, 319] on span "Documents" at bounding box center [61, 324] width 50 height 15
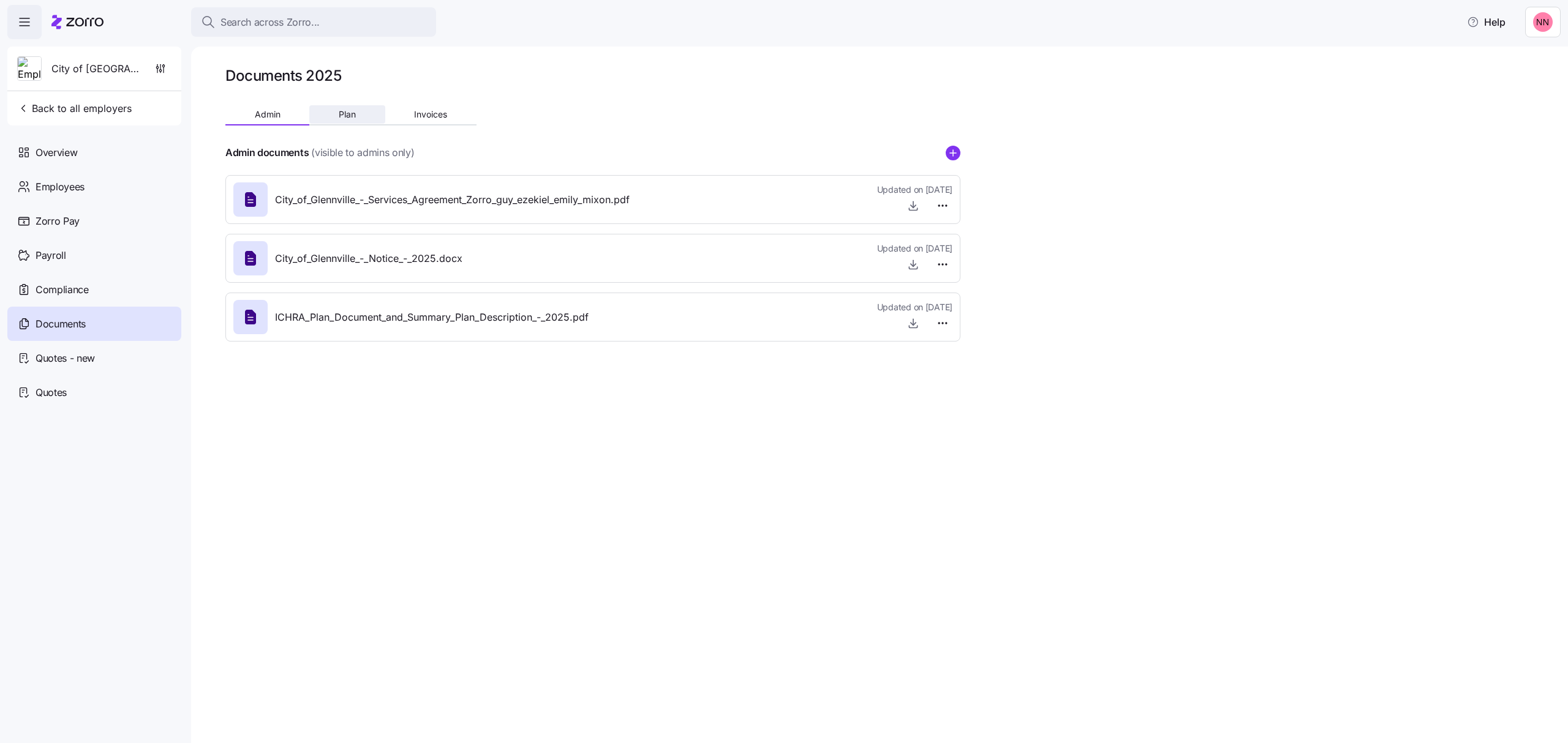
click at [352, 115] on span "Plan" at bounding box center [347, 114] width 17 height 9
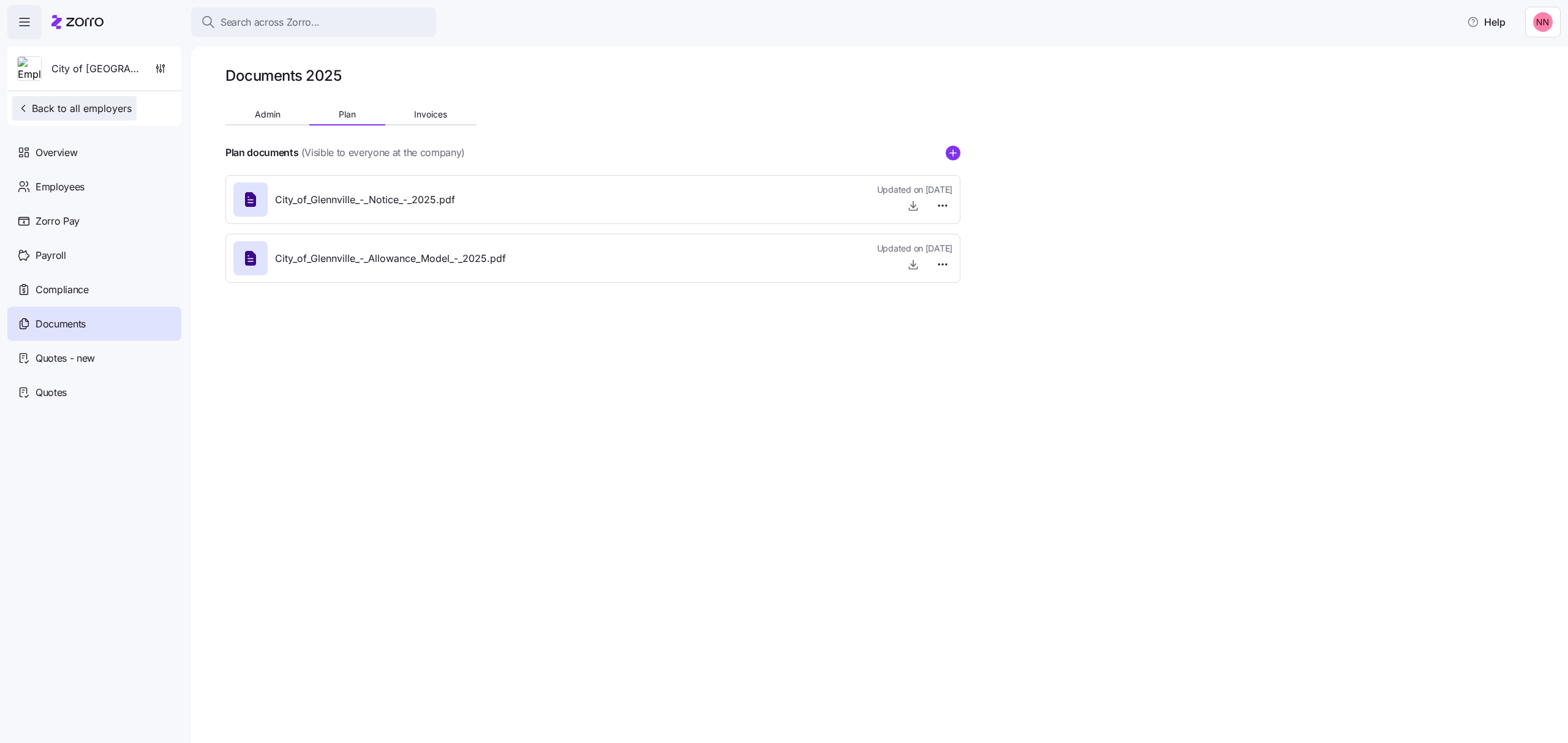
click at [78, 109] on span "Back to all employers" at bounding box center [74, 109] width 114 height 15
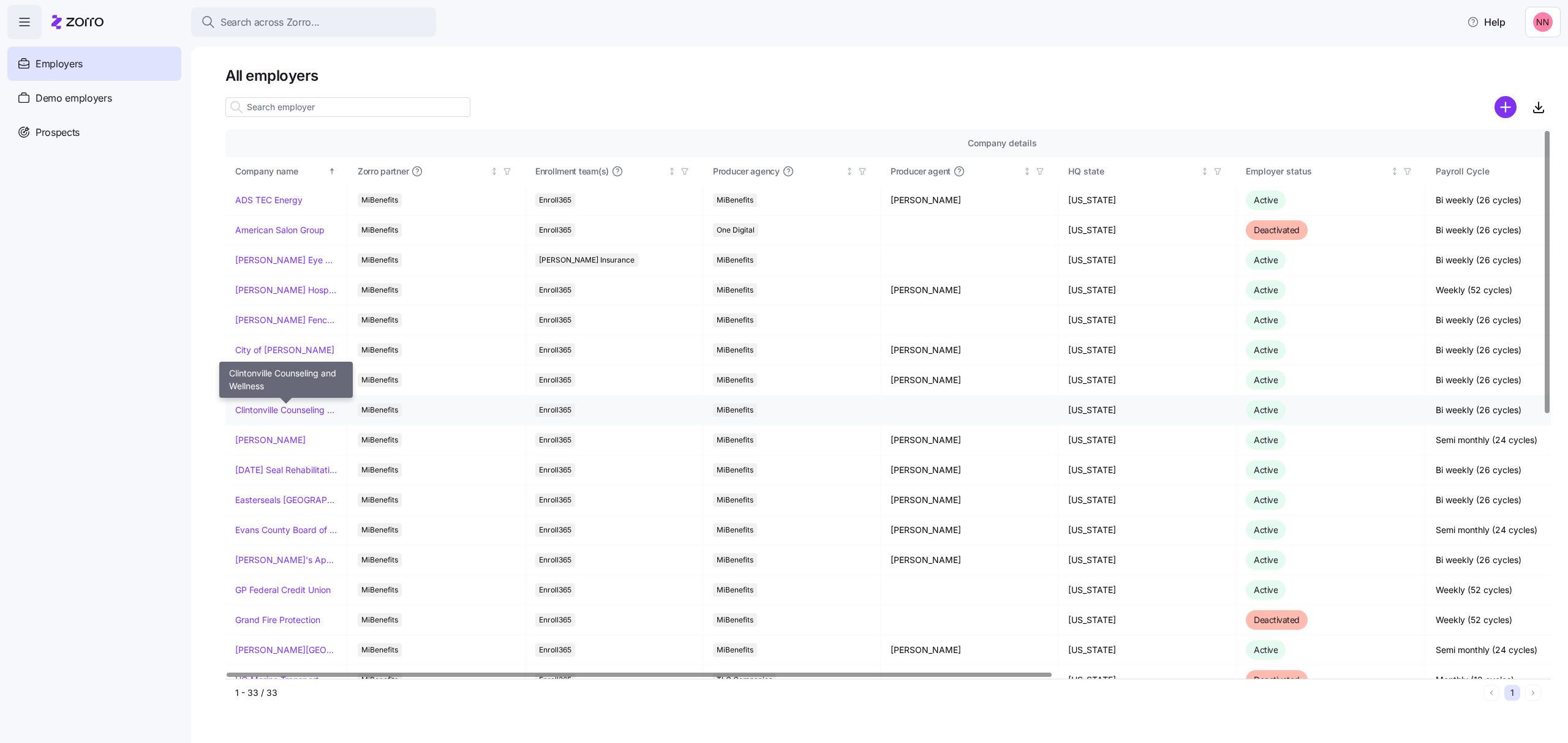
click at [282, 411] on link "Clintonville Counseling and Wellness" at bounding box center [287, 410] width 102 height 12
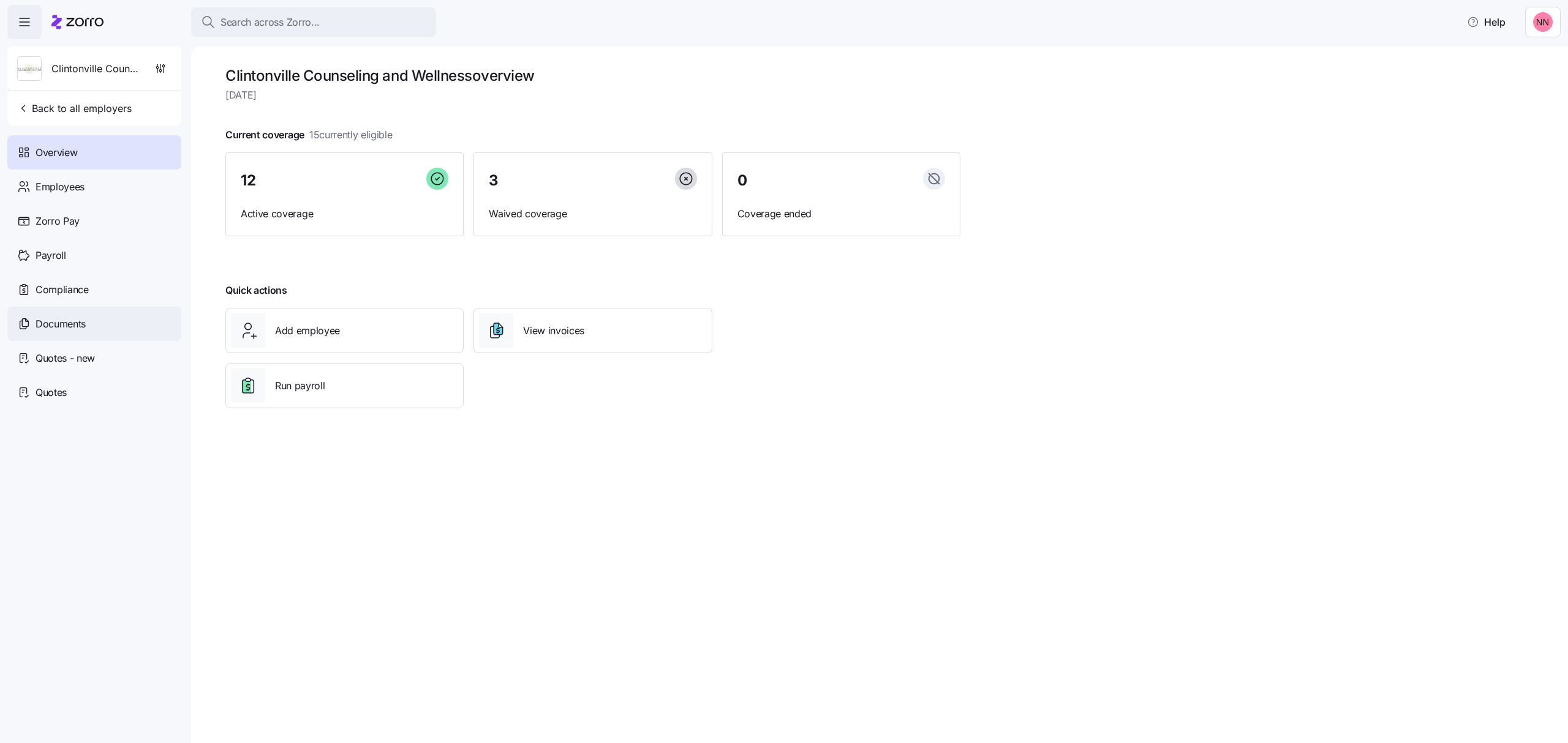
click at [50, 329] on span "Documents" at bounding box center [61, 324] width 50 height 15
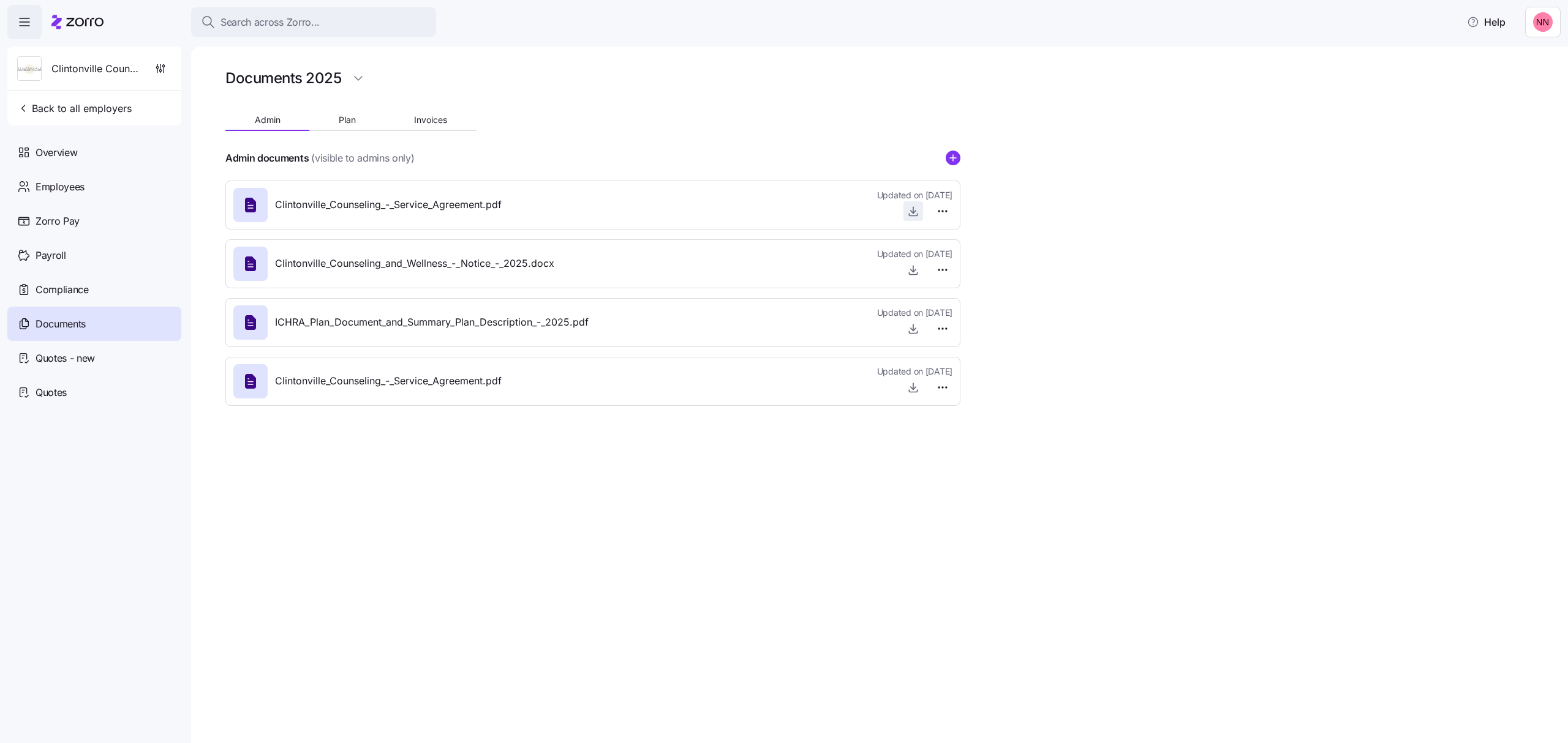
click at [914, 211] on icon "button" at bounding box center [914, 210] width 0 height 6
click at [907, 382] on icon "button" at bounding box center [913, 388] width 12 height 12
click at [98, 67] on span "Clintonville Counseling and Wellness" at bounding box center [95, 69] width 88 height 15
click at [59, 111] on span "Back to all employers" at bounding box center [74, 109] width 114 height 15
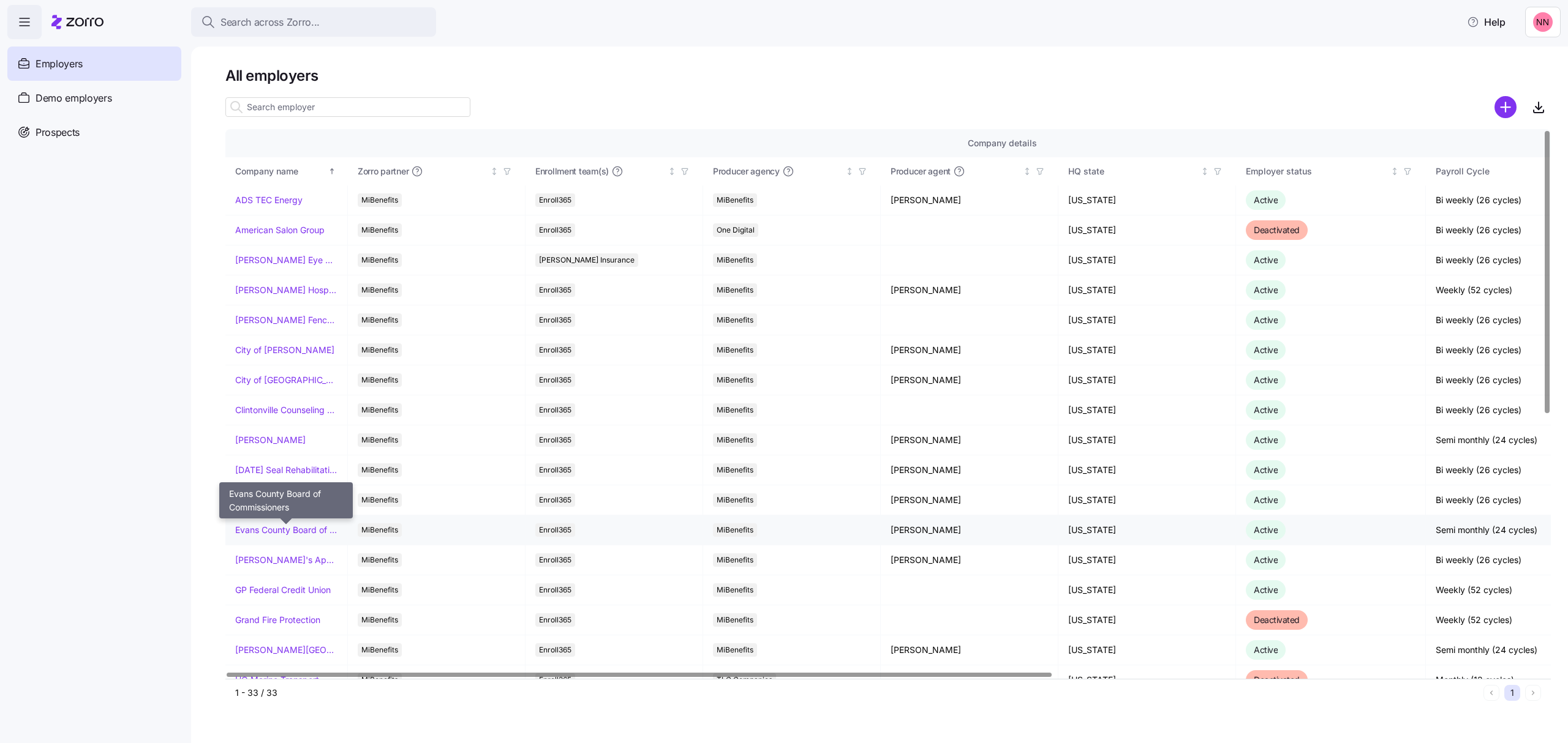
click at [299, 532] on link "Evans County Board of Commissioners" at bounding box center [287, 529] width 102 height 12
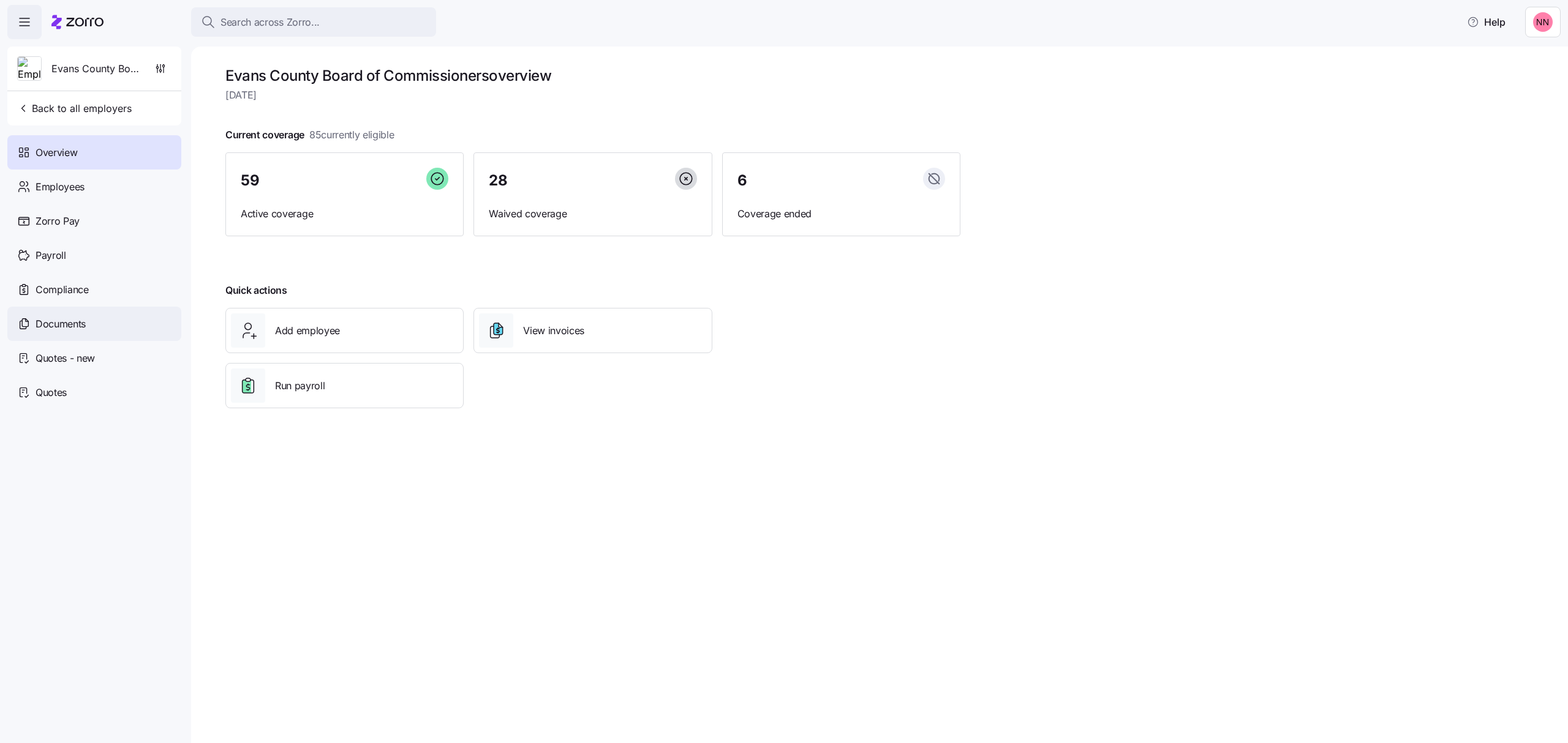
click at [76, 321] on span "Documents" at bounding box center [61, 324] width 50 height 15
